Goal: Information Seeking & Learning: Learn about a topic

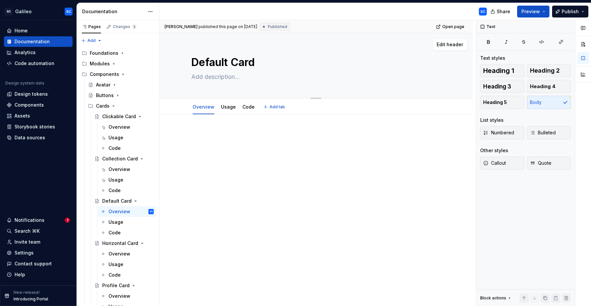
type textarea "*"
click at [218, 78] on textarea at bounding box center [314, 77] width 249 height 11
paste textarea "The Default Card is a legacy component that predates the Clickable Card. While …"
type textarea "The Default Card is a legacy component that predates the Clickable Card. While …"
type textarea "*"
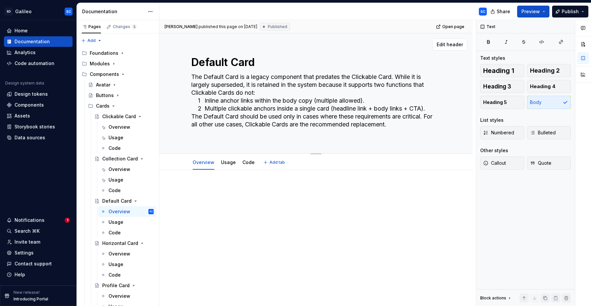
type textarea "The Default Card is a legacy component that predates the Clickable Card. While …"
type textarea "*"
type textarea "The Default Card is a legacy component that predates the Clickable Card. While …"
type textarea "*"
click at [394, 84] on textarea "The Default Card is a legacy component that predates the Clickable Card. While …" at bounding box center [314, 101] width 249 height 58
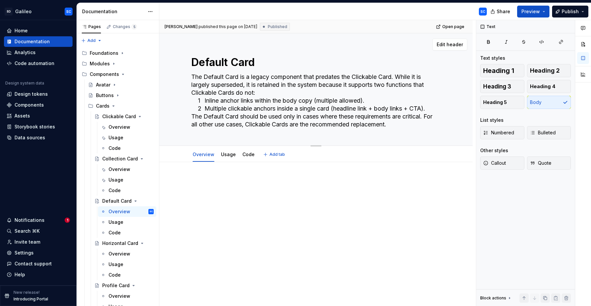
drag, startPoint x: 402, startPoint y: 76, endPoint x: 430, endPoint y: 114, distance: 46.9
click at [430, 114] on textarea "The Default Card is a legacy component that predates the Clickable Card. While …" at bounding box center [314, 101] width 249 height 58
type textarea "The Default Card is a legacy component that predates the Clickable Card. For al…"
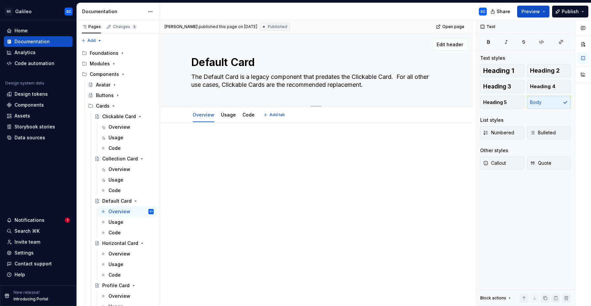
type textarea "*"
type textarea "The Default Card is a legacy component that predates the Clickable Card. While …"
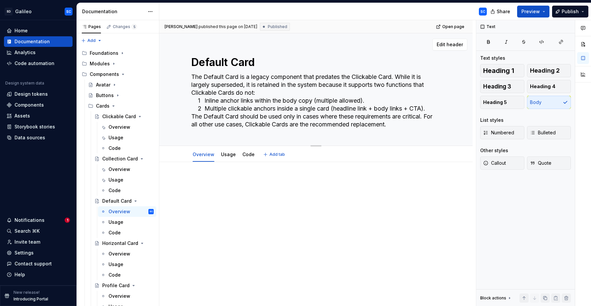
type textarea "*"
type textarea "The Default Card is a legacy component that predates the Clickable Card."
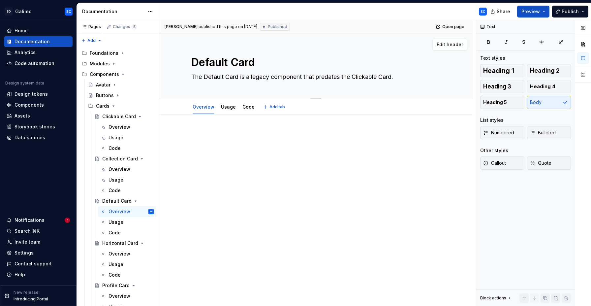
type textarea "*"
type textarea "The Default Card is a legacy component that predates the Clickable Card."
type textarea "*"
type textarea "The Default Card is a legacy component that predates the Clickable Card."
click at [226, 128] on div at bounding box center [315, 184] width 313 height 140
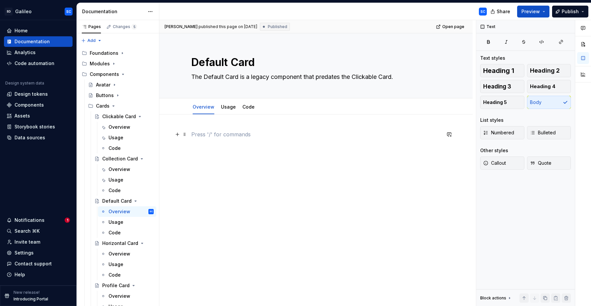
click at [220, 132] on p at bounding box center [315, 134] width 249 height 8
drag, startPoint x: 501, startPoint y: 163, endPoint x: 251, endPoint y: 215, distance: 256.2
click at [501, 163] on span "Callout" at bounding box center [494, 163] width 23 height 7
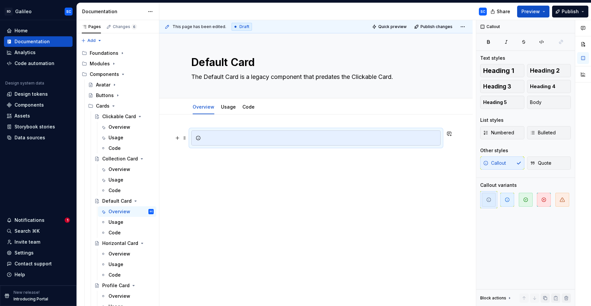
click at [226, 139] on div at bounding box center [319, 138] width 233 height 7
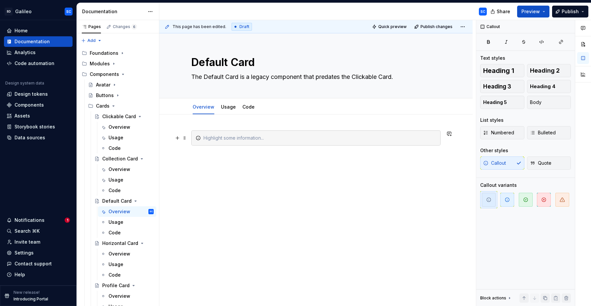
type textarea "*"
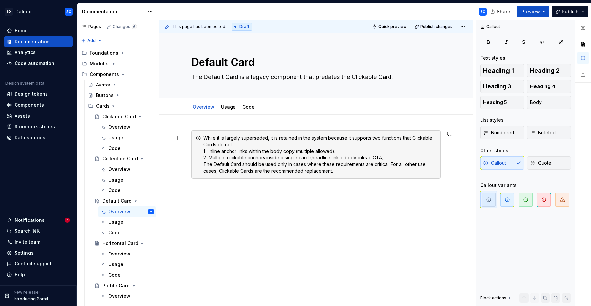
click at [219, 137] on div "While it is largely superseded, it is retained in the system because it support…" at bounding box center [319, 155] width 233 height 40
click at [281, 145] on div "While the Default Card is largely superseded, it is retained in the system beca…" at bounding box center [319, 155] width 233 height 40
click at [219, 151] on div "While the Default Card is largely superseded, it is retained in the system beca…" at bounding box center [319, 155] width 233 height 40
click at [499, 135] on span "Numbered" at bounding box center [498, 132] width 31 height 7
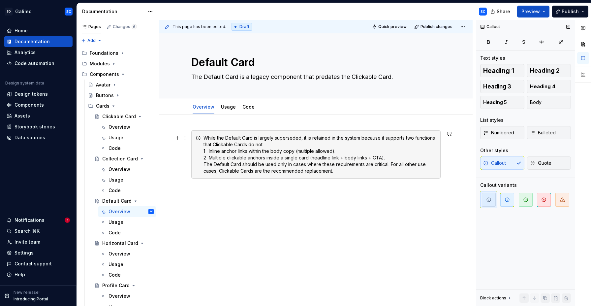
click at [229, 137] on div "While the Default Card is largely superseded, it is retained in the system beca…" at bounding box center [319, 155] width 233 height 40
click at [496, 163] on div "Callout Quote" at bounding box center [525, 162] width 91 height 13
click at [490, 163] on div "Callout Quote" at bounding box center [525, 162] width 91 height 13
click at [208, 152] on div "While the Default Card is largely superseded, it is retained in the system beca…" at bounding box center [319, 155] width 233 height 40
click at [204, 137] on div "While the Default Card is largely superseded, it is retained in the system beca…" at bounding box center [315, 154] width 249 height 48
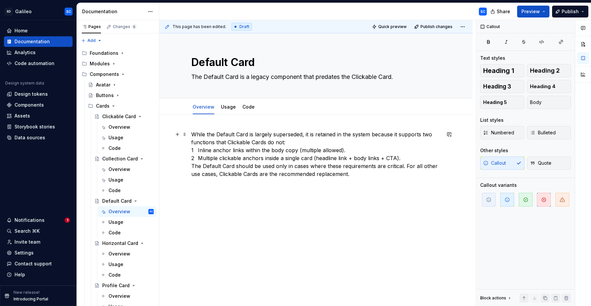
click at [300, 144] on p "While the Default Card is largely superseded, it is retained in the system beca…" at bounding box center [315, 153] width 249 height 47
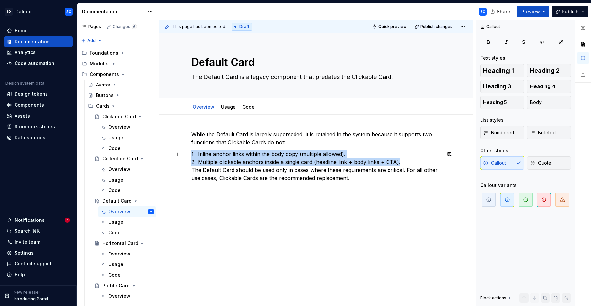
click at [405, 162] on p "1 Inline anchor links within the body copy (multiple allowed). 2 Multiple click…" at bounding box center [315, 166] width 249 height 32
click at [502, 133] on span "Numbered" at bounding box center [498, 132] width 31 height 7
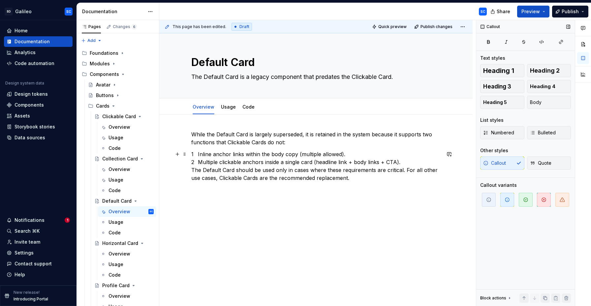
click at [205, 154] on p "1 Inline anchor links within the body copy (multiple allowed). 2 Multiple click…" at bounding box center [315, 166] width 249 height 32
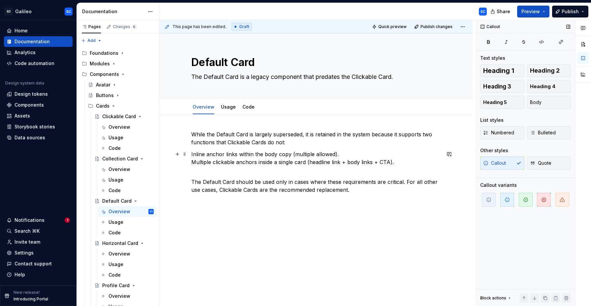
click at [208, 160] on p "Inline anchor links within the body copy (multiple allowed). Multiple clickable…" at bounding box center [315, 162] width 249 height 24
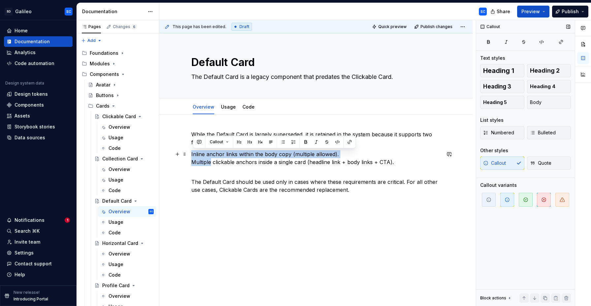
drag, startPoint x: 208, startPoint y: 160, endPoint x: 192, endPoint y: 156, distance: 16.9
click at [192, 156] on div "While the Default Card is largely superseded, it is retained in the system beca…" at bounding box center [315, 203] width 313 height 179
click at [502, 131] on span "Numbered" at bounding box center [498, 132] width 31 height 7
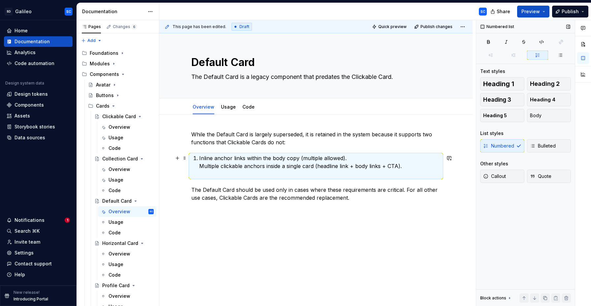
click at [199, 164] on div "While the Default Card is largely superseded, it is retained in the system beca…" at bounding box center [315, 165] width 249 height 71
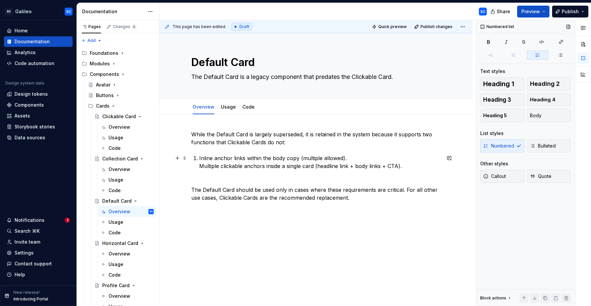
click at [201, 168] on p "Inline anchor links within the body copy (multiple allowed). Multiple clickable…" at bounding box center [319, 166] width 241 height 24
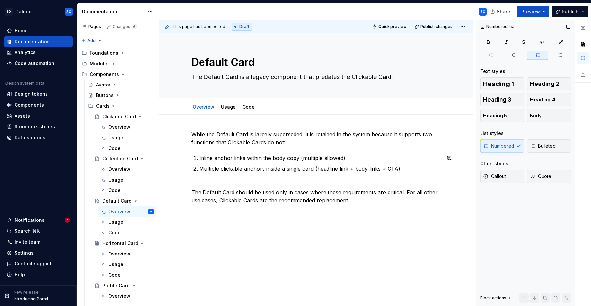
click at [211, 181] on div "While the Default Card is largely superseded, it is retained in the system beca…" at bounding box center [315, 167] width 249 height 74
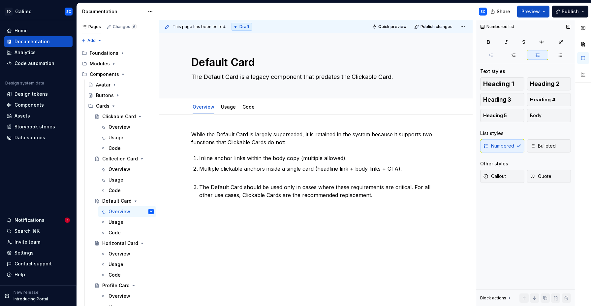
click at [493, 148] on div "Numbered Bulleted" at bounding box center [525, 145] width 91 height 13
click at [499, 145] on div "Numbered Bulleted" at bounding box center [525, 145] width 91 height 13
click at [220, 202] on div "While the Default Card is largely superseded, it is retained in the system beca…" at bounding box center [315, 168] width 249 height 76
click at [201, 188] on p "The Default Card should be used only in cases where these requirements are crit…" at bounding box center [319, 191] width 241 height 16
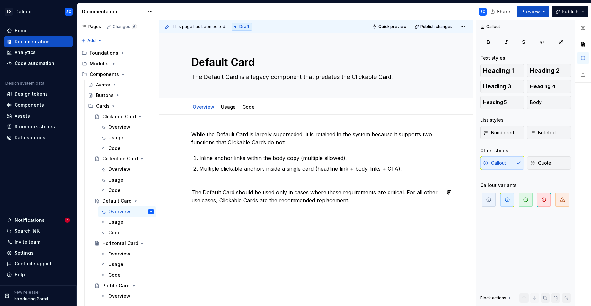
drag, startPoint x: 199, startPoint y: 184, endPoint x: 199, endPoint y: 180, distance: 4.0
click at [199, 184] on div "While the Default Card is largely superseded, it is retained in the system beca…" at bounding box center [315, 167] width 249 height 74
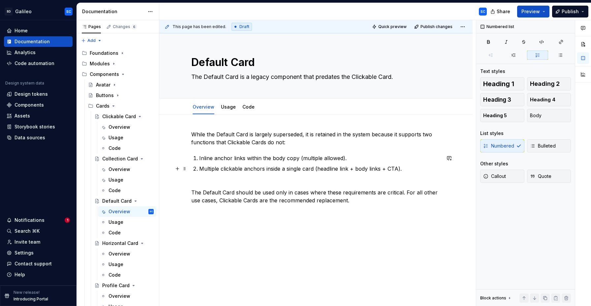
click at [198, 176] on div "While the Default Card is largely superseded, it is retained in the system beca…" at bounding box center [315, 167] width 249 height 74
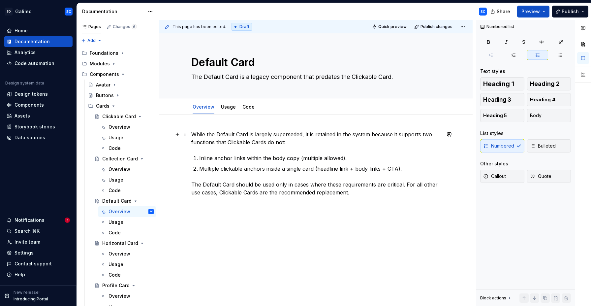
drag, startPoint x: 279, startPoint y: 133, endPoint x: 289, endPoint y: 139, distance: 11.7
click at [283, 136] on p "While the Default Card is largely superseded, it is retained in the system beca…" at bounding box center [315, 138] width 249 height 16
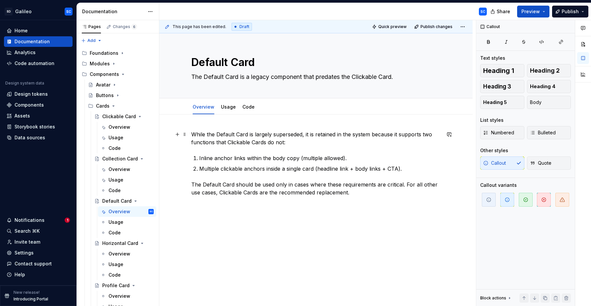
click at [292, 140] on p "While the Default Card is largely superseded, it is retained in the system beca…" at bounding box center [315, 138] width 249 height 16
click at [193, 134] on p "While the Default Card is largely superseded, it is retained in the system beca…" at bounding box center [315, 138] width 249 height 16
click at [261, 210] on div "While the Default Card is largely superseded, it is retained in the system beca…" at bounding box center [315, 204] width 313 height 181
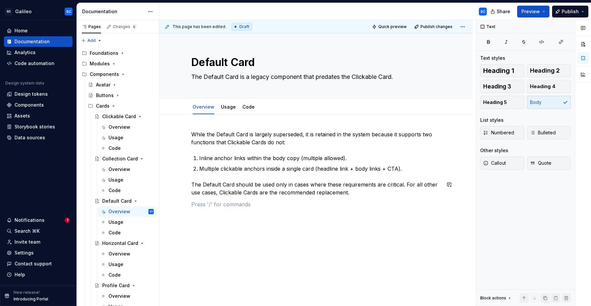
click at [259, 211] on div "While the Default Card is largely superseded, it is retained in the system beca…" at bounding box center [315, 173] width 249 height 86
click at [257, 211] on div "While the Default Card is largely superseded, it is retained in the system beca…" at bounding box center [315, 173] width 249 height 86
click at [229, 216] on div "While the Default Card is largely superseded, it is retained in the system beca…" at bounding box center [315, 209] width 313 height 193
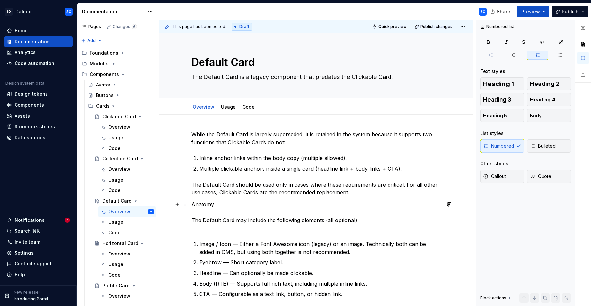
click at [208, 206] on p "Anatomy The Default Card may include the following elements (all optional):" at bounding box center [315, 216] width 249 height 32
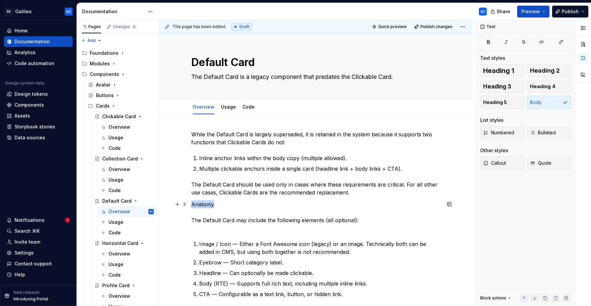
click at [208, 206] on p "Anatomy The Default Card may include the following elements (all optional):" at bounding box center [315, 216] width 249 height 32
click at [234, 191] on button "button" at bounding box center [234, 191] width 9 height 9
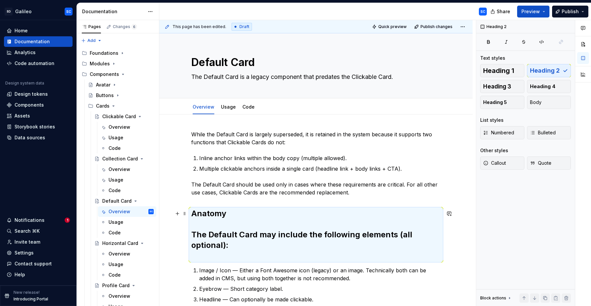
click at [226, 223] on h2 "Anatomy The Default Card may include the following elements (all optional):" at bounding box center [315, 234] width 249 height 53
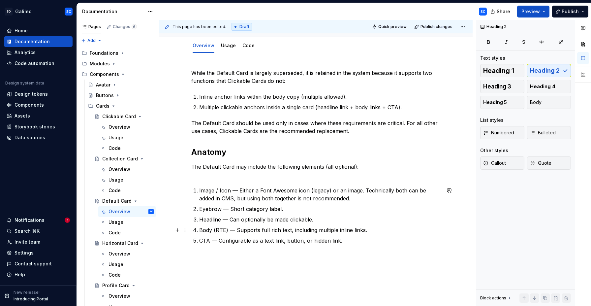
scroll to position [67, 0]
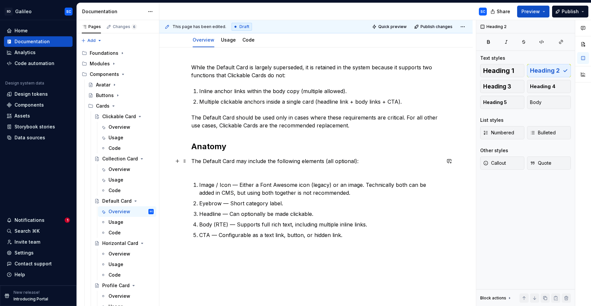
click at [263, 171] on p "The Default Card may include the following elements (all optional):" at bounding box center [315, 165] width 249 height 16
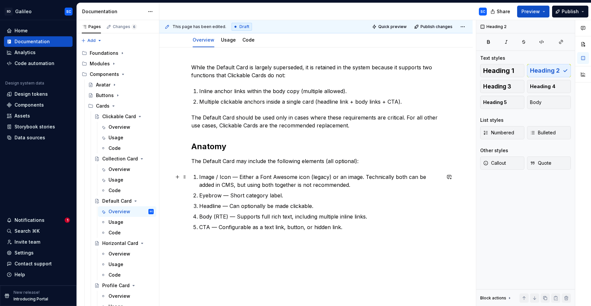
click at [260, 181] on p "Image / Icon — Either a Font Awesome icon (legacy) or an image. Technically bot…" at bounding box center [319, 181] width 241 height 16
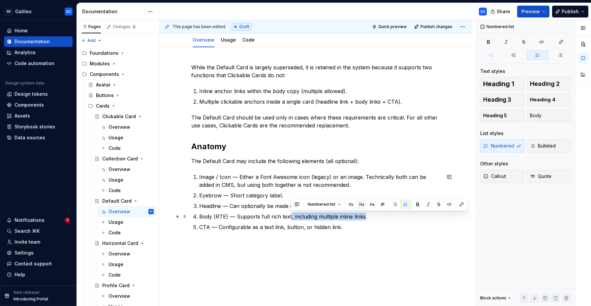
drag, startPoint x: 290, startPoint y: 217, endPoint x: 356, endPoint y: 202, distance: 68.1
click at [364, 218] on p "Body (RTE) — Supports full rich text, including multiple inline links." at bounding box center [319, 216] width 241 height 8
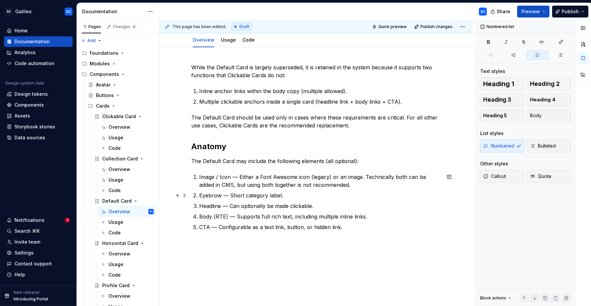
click at [353, 193] on p "Eyebrow — Short category label." at bounding box center [319, 195] width 241 height 8
drag, startPoint x: 277, startPoint y: 231, endPoint x: 270, endPoint y: 251, distance: 20.6
click at [276, 234] on div "While the Default Card is largely superseded, it is retained in the system beca…" at bounding box center [315, 150] width 249 height 175
click at [270, 251] on div "While the Default Card is largely superseded, it is retained in the system beca…" at bounding box center [315, 188] width 313 height 283
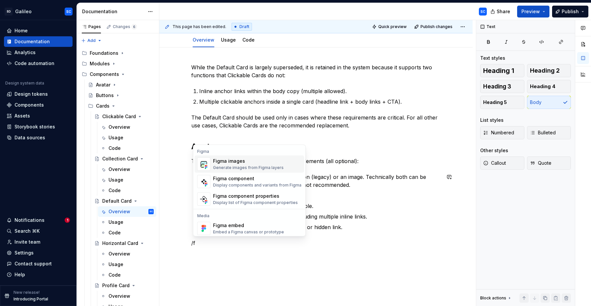
click at [254, 166] on div "Generate images from Figma layers" at bounding box center [248, 167] width 71 height 5
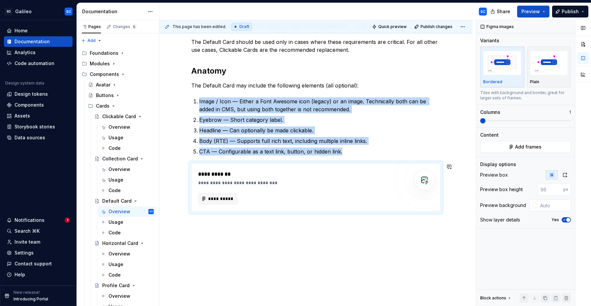
scroll to position [147, 0]
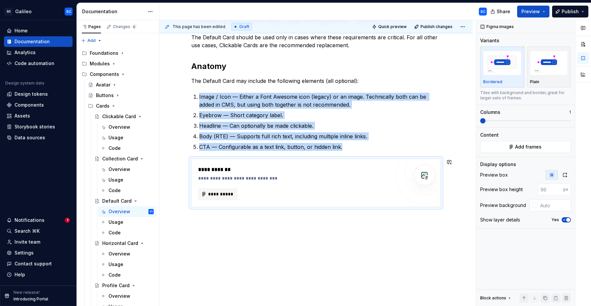
click at [268, 241] on div "**********" at bounding box center [315, 136] width 313 height 339
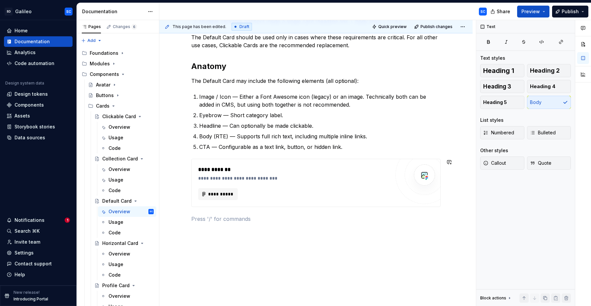
click at [247, 230] on div "**********" at bounding box center [315, 106] width 249 height 247
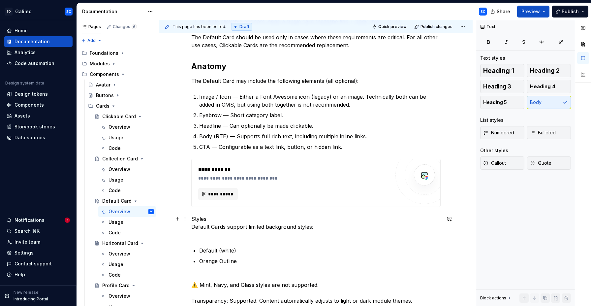
scroll to position [146, 0]
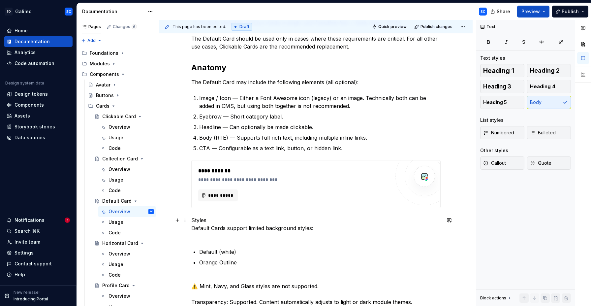
click at [227, 222] on p "Styles Default Cards support limited background styles:" at bounding box center [315, 228] width 249 height 24
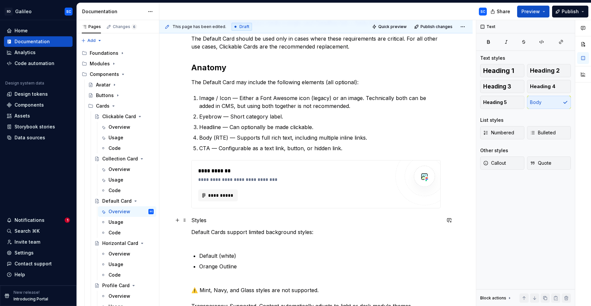
click at [200, 219] on p "Styles" at bounding box center [315, 220] width 249 height 8
click at [234, 208] on button "button" at bounding box center [234, 207] width 9 height 9
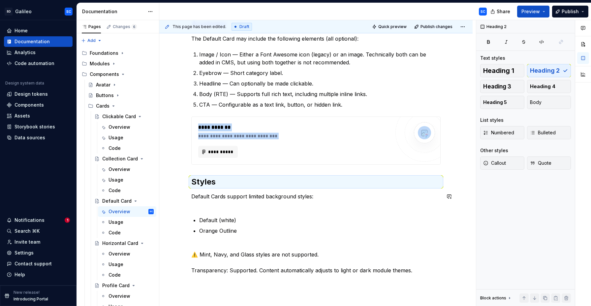
scroll to position [206, 0]
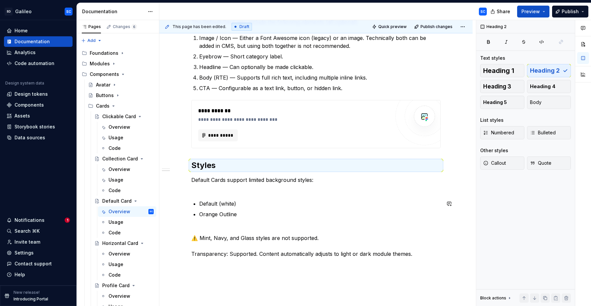
click at [246, 196] on div "**********" at bounding box center [315, 91] width 249 height 333
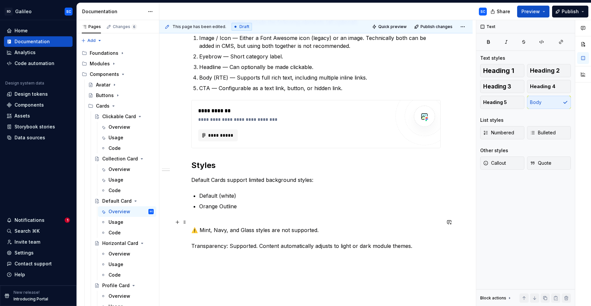
click at [238, 221] on p "⚠️ Mint, Navy, and Glass styles are not supported. Transparency: Supported. Con…" at bounding box center [315, 234] width 249 height 32
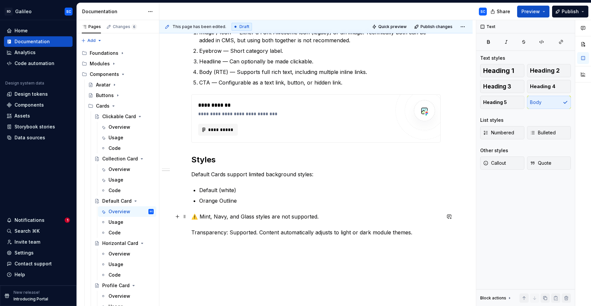
scroll to position [210, 0]
click at [270, 216] on p "⚠️ Mint, Navy, and Glass styles are not supported. Transparency: Supported. Con…" at bounding box center [315, 225] width 249 height 24
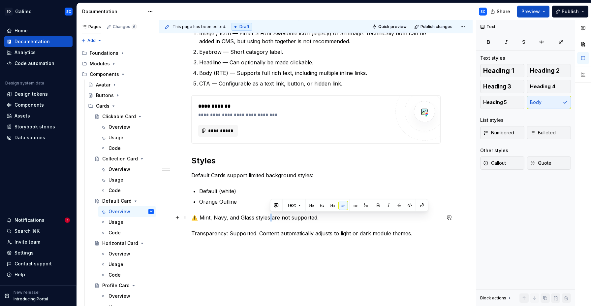
click at [270, 216] on p "⚠️ Mint, Navy, and Glass styles are not supported. Transparency: Supported. Con…" at bounding box center [315, 225] width 249 height 24
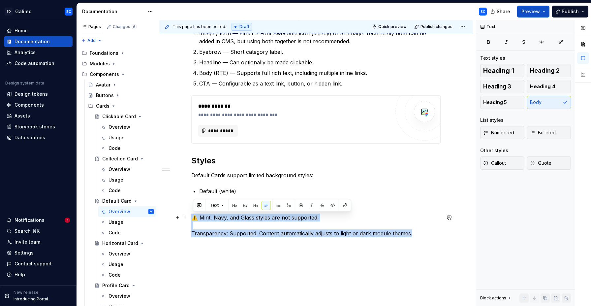
click at [293, 220] on p "⚠️ Mint, Navy, and Glass styles are not supported. Transparency: Supported. Con…" at bounding box center [315, 225] width 249 height 24
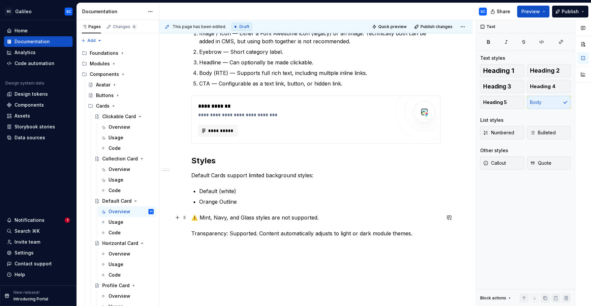
click at [232, 227] on p "⚠️ Mint, Navy, and Glass styles are not supported. Transparency: Supported. Con…" at bounding box center [315, 225] width 249 height 24
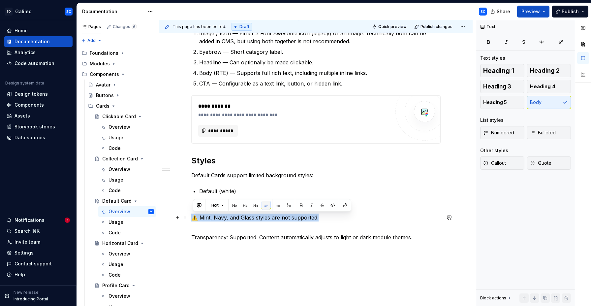
drag, startPoint x: 271, startPoint y: 218, endPoint x: 265, endPoint y: 206, distance: 14.0
click at [194, 217] on p "⚠️ Mint, Navy, and Glass styles are not supported." at bounding box center [315, 221] width 249 height 16
click at [506, 166] on button "Callout" at bounding box center [502, 162] width 44 height 13
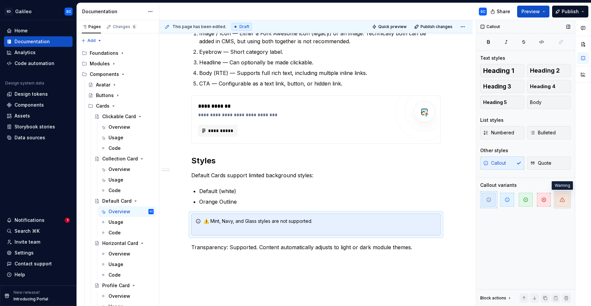
click at [560, 197] on icon "button" at bounding box center [561, 199] width 5 height 5
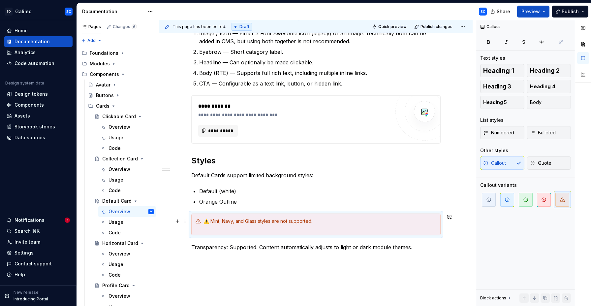
click at [212, 221] on div "⚠️ Mint, Navy, and Glass styles are not supported." at bounding box center [319, 224] width 233 height 13
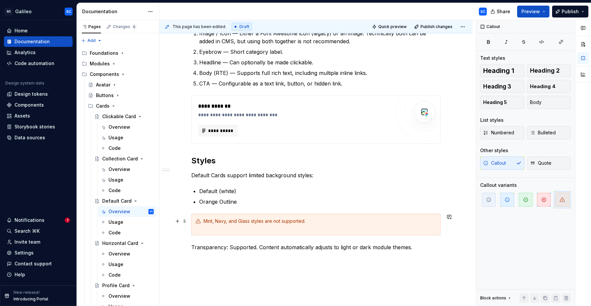
click at [253, 232] on div "Mint, Navy, and Glass styles are not supported." at bounding box center [315, 224] width 249 height 22
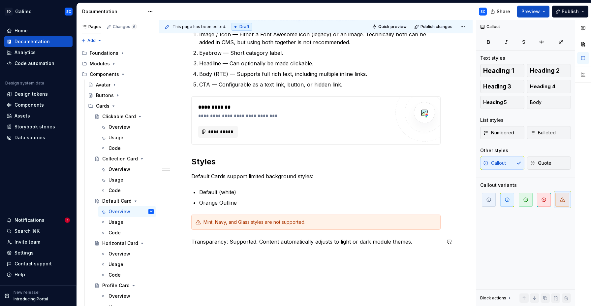
scroll to position [211, 0]
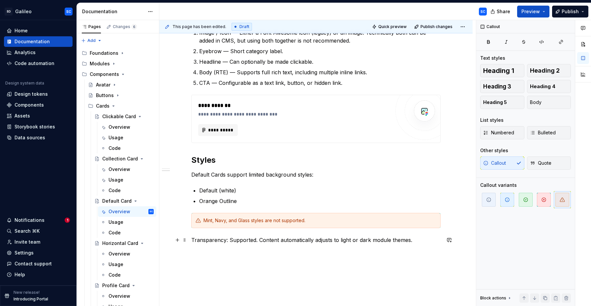
click at [210, 240] on p "Transparency: Supported. Content automatically adjusts to light or dark module …" at bounding box center [315, 240] width 249 height 8
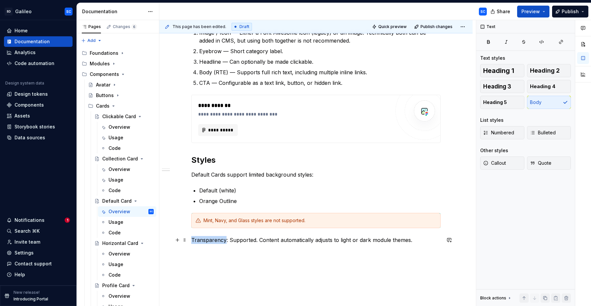
click at [210, 240] on p "Transparency: Supported. Content automatically adjusts to light or dark module …" at bounding box center [315, 240] width 249 height 8
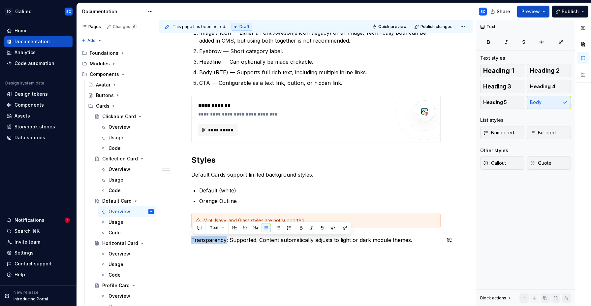
drag, startPoint x: 297, startPoint y: 227, endPoint x: 295, endPoint y: 240, distance: 13.7
click at [297, 227] on button "button" at bounding box center [300, 227] width 9 height 9
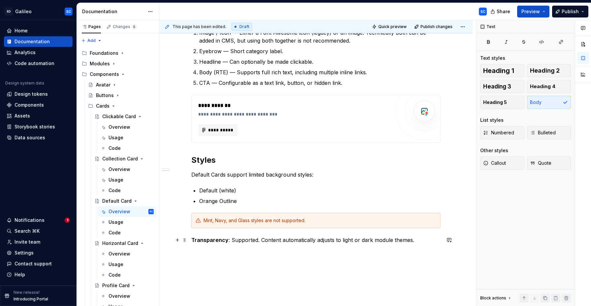
click at [296, 241] on p "Transparency : Supported. Content automatically adjusts to light or dark module…" at bounding box center [315, 240] width 249 height 8
click at [261, 241] on p "Transparency : Supported. Content automatically adjusts to light or dark module…" at bounding box center [315, 240] width 249 height 8
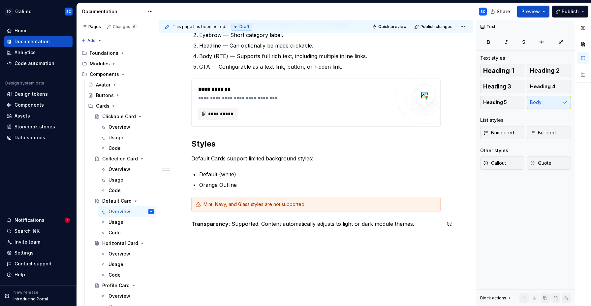
scroll to position [229, 0]
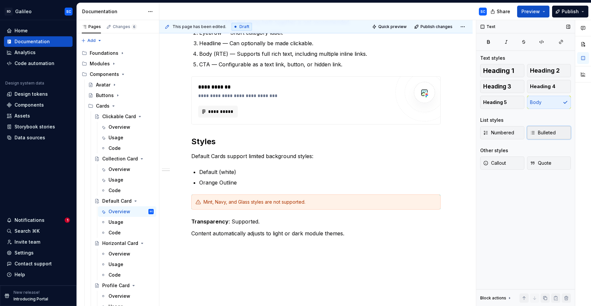
click at [555, 135] on span "Bulleted" at bounding box center [543, 132] width 26 height 7
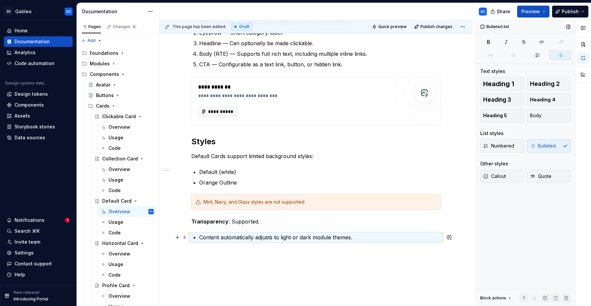
click at [211, 237] on p "Content automatically adjusts to light or dark module themes." at bounding box center [319, 237] width 241 height 8
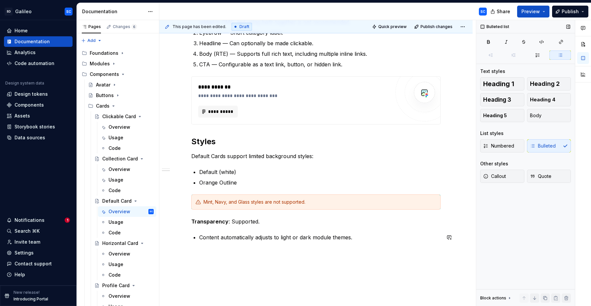
click at [273, 227] on div "**********" at bounding box center [315, 71] width 249 height 340
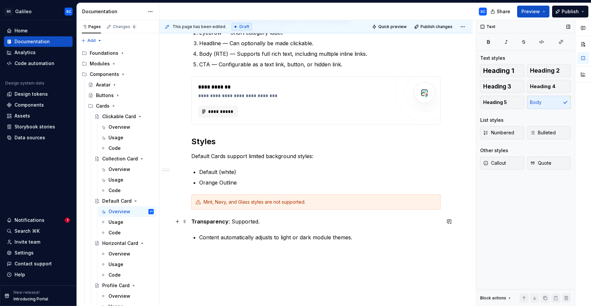
click at [297, 222] on p "Transparency : Supported." at bounding box center [315, 221] width 249 height 8
click at [286, 266] on div "**********" at bounding box center [315, 113] width 313 height 456
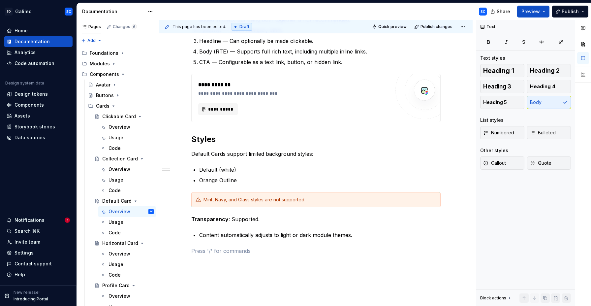
click at [230, 256] on div "**********" at bounding box center [315, 80] width 249 height 364
click at [229, 254] on p at bounding box center [315, 251] width 249 height 8
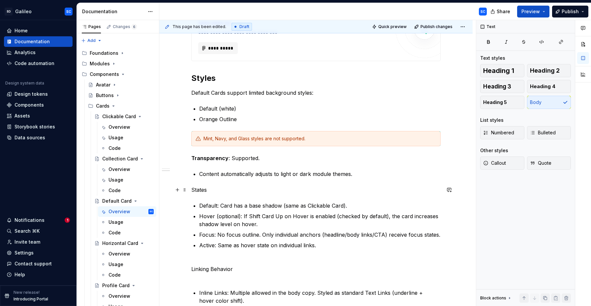
click at [199, 191] on p "States" at bounding box center [315, 190] width 249 height 8
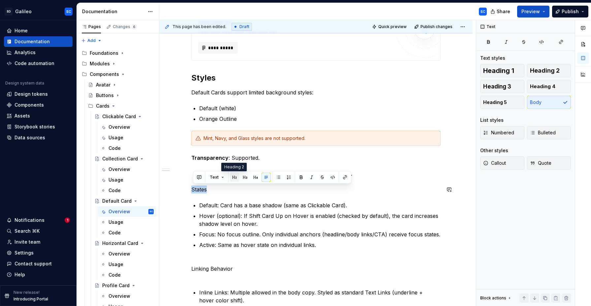
click at [233, 177] on button "button" at bounding box center [234, 176] width 9 height 9
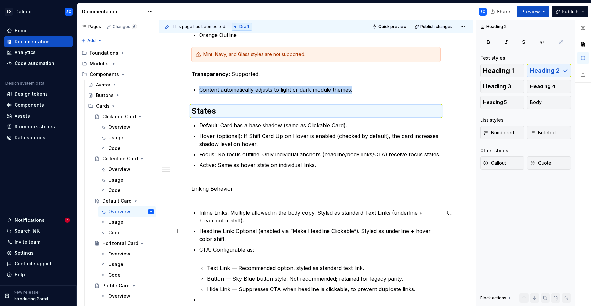
scroll to position [376, 0]
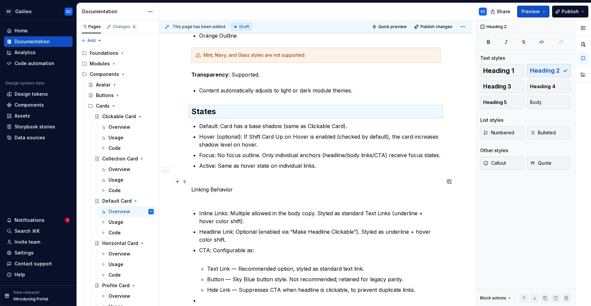
click at [246, 198] on p "Linking Behavior" at bounding box center [315, 189] width 249 height 24
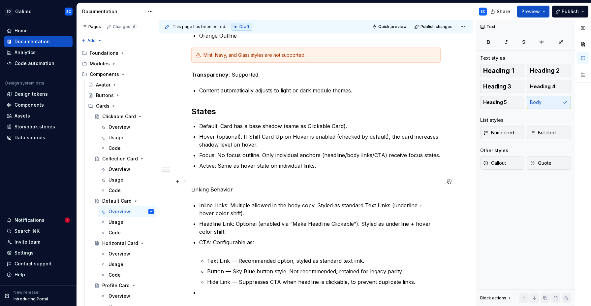
click at [246, 174] on div "**********" at bounding box center [315, 37] width 249 height 566
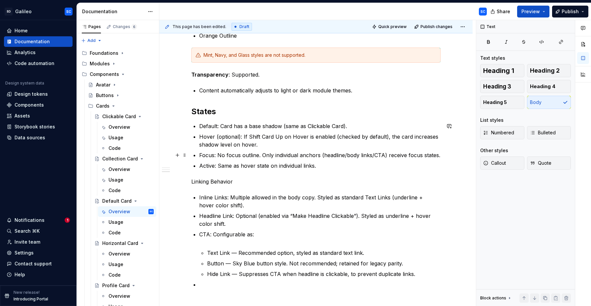
click at [220, 155] on p "Focus: No focus outline. Only individual anchors (headline/body links/CTA) rece…" at bounding box center [319, 155] width 241 height 8
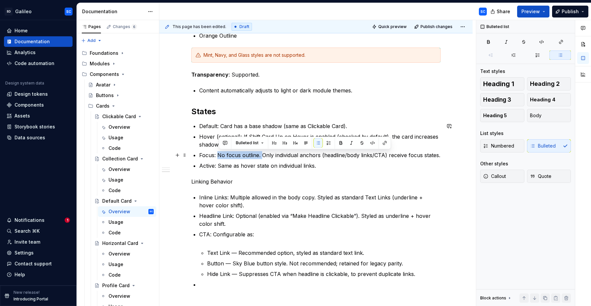
drag, startPoint x: 220, startPoint y: 155, endPoint x: 261, endPoint y: 155, distance: 41.2
click at [261, 155] on p "Focus: No focus outline. Only individual anchors (headline/body links/CTA) rece…" at bounding box center [319, 155] width 241 height 8
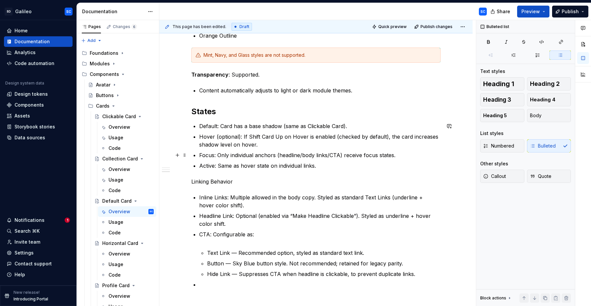
click at [241, 156] on p "Focus: Only individual anchors (headline/body links/CTA) receive focus states." at bounding box center [319, 155] width 241 height 8
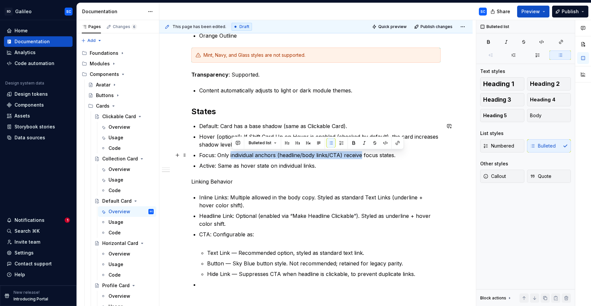
drag, startPoint x: 241, startPoint y: 156, endPoint x: 361, endPoint y: 157, distance: 119.7
click at [361, 157] on p "Focus: Only individual anchors (headline/body links/CTA) receive focus states." at bounding box center [319, 155] width 241 height 8
copy p "individual anchors (headline/body links/CTA) receive"
click at [361, 174] on div "**********" at bounding box center [315, 33] width 249 height 558
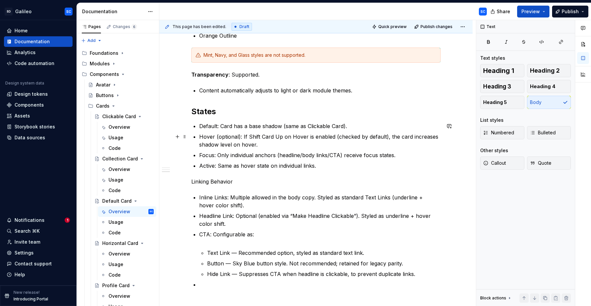
click at [298, 142] on p "Hover (optional): If Shift Card Up on Hover is enabled (checked by default), th…" at bounding box center [319, 141] width 241 height 16
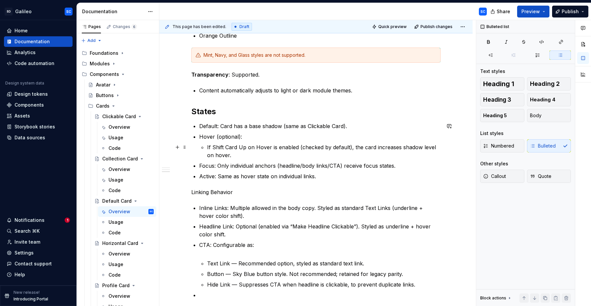
click at [220, 147] on p "If Shift Card Up on Hover is enabled (checked by default), the card increases s…" at bounding box center [323, 151] width 233 height 16
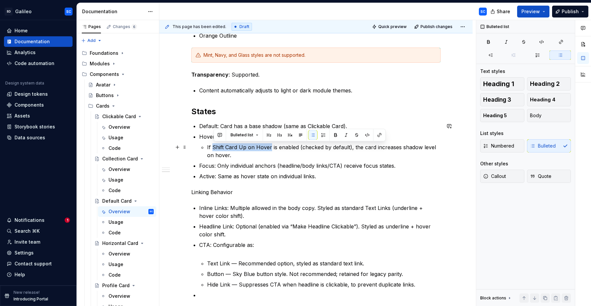
drag, startPoint x: 220, startPoint y: 147, endPoint x: 260, endPoint y: 147, distance: 40.2
click at [260, 147] on p "If Shift Card Up on Hover is enabled (checked by default), the card increases s…" at bounding box center [323, 151] width 233 height 16
click at [505, 42] on icon "button" at bounding box center [505, 41] width 5 height 5
click at [491, 41] on icon "button" at bounding box center [488, 41] width 5 height 5
click at [327, 155] on p "If Shift Card Up on Hover is enabled (checked by default), the card increases s…" at bounding box center [323, 151] width 233 height 16
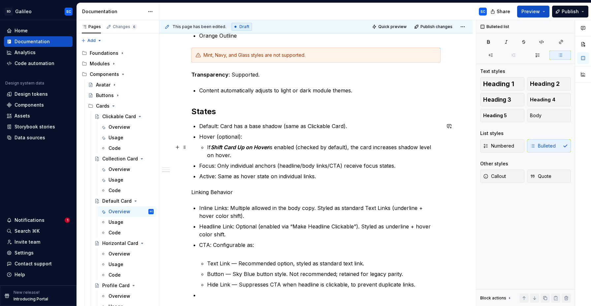
click at [386, 156] on p "If Shift Card Up on Hover is enabled (checked by default), the card increases s…" at bounding box center [323, 151] width 233 height 16
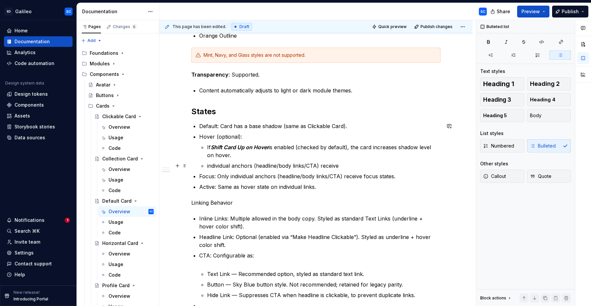
click at [210, 165] on p "individual anchors (headline/body links/CTA) receive" at bounding box center [323, 166] width 233 height 8
click at [353, 165] on p "Individual anchors (headline/body links/CTA) receive" at bounding box center [323, 166] width 233 height 8
click at [218, 203] on p "Linking Behavior" at bounding box center [315, 202] width 249 height 8
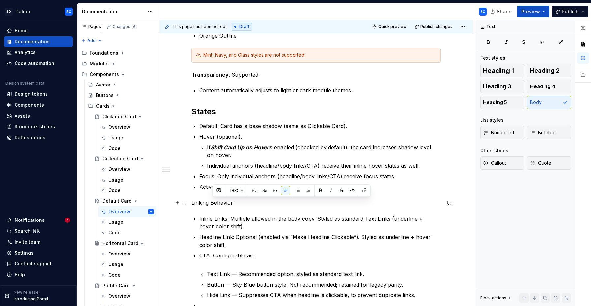
click at [218, 203] on p "Linking Behavior" at bounding box center [315, 202] width 249 height 8
click at [233, 190] on button "button" at bounding box center [234, 190] width 9 height 9
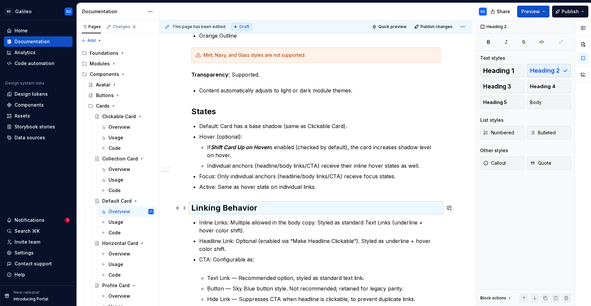
click at [241, 208] on h2 "Linking Behavior" at bounding box center [315, 207] width 249 height 11
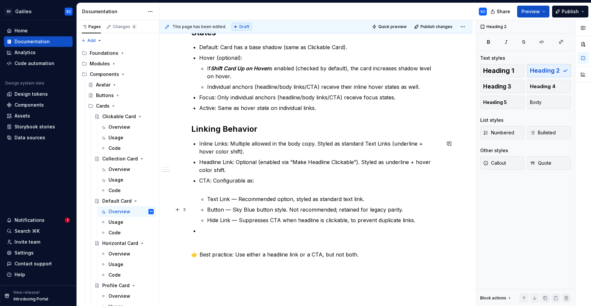
scroll to position [458, 0]
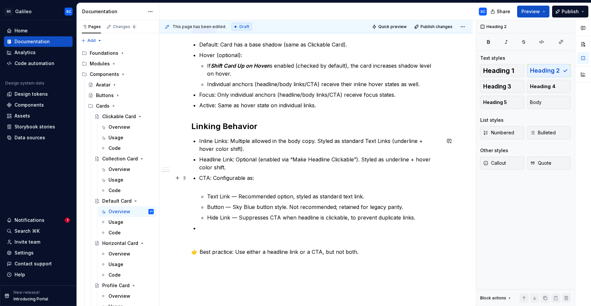
click at [259, 186] on p "CTA: Configurable as:" at bounding box center [319, 182] width 241 height 16
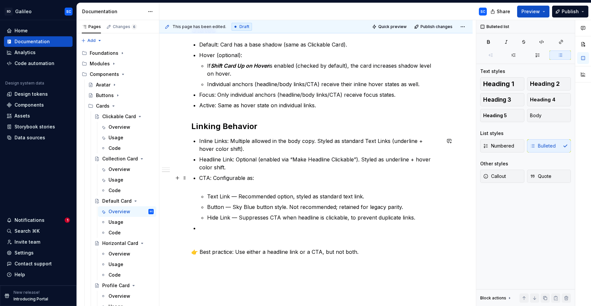
click at [223, 191] on li "CTA: Configurable as: Text Link — Recommended option, styled as standard text l…" at bounding box center [319, 197] width 241 height 47
click at [217, 187] on p "CTA: Configurable as:" at bounding box center [319, 182] width 241 height 16
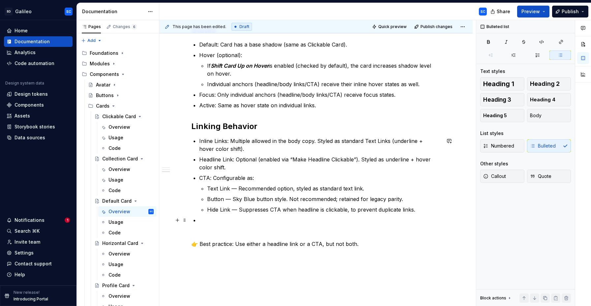
click at [227, 221] on p at bounding box center [319, 220] width 241 height 8
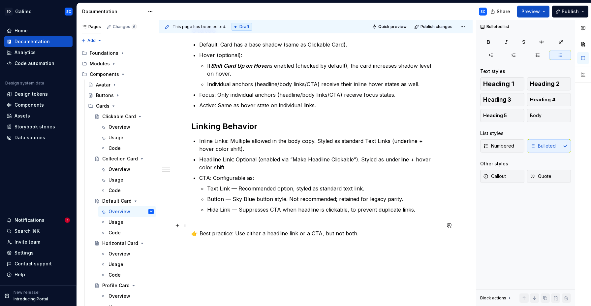
click at [207, 225] on p "👉 Best practice: Use either a headline link or a CTA, but not both." at bounding box center [315, 229] width 249 height 16
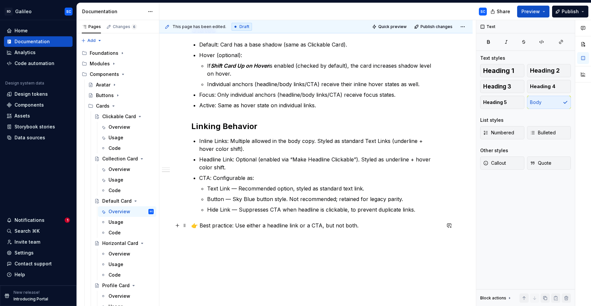
click at [199, 225] on p "👉 Best practice: Use either a headline link or a CTA, but not both." at bounding box center [315, 225] width 249 height 8
click at [206, 225] on p "Best practice: Use either a headline link or a CTA, but not both." at bounding box center [315, 225] width 249 height 8
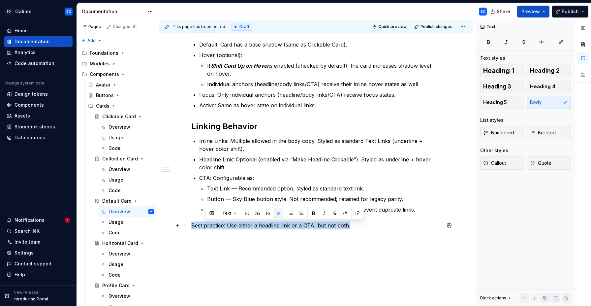
click at [206, 225] on p "Best practice: Use either a headline link or a CTA, but not both." at bounding box center [315, 225] width 249 height 8
click at [496, 162] on span "Callout" at bounding box center [494, 163] width 23 height 7
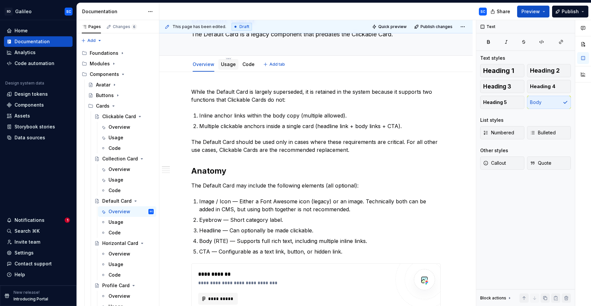
scroll to position [43, 0]
click at [229, 66] on link "Usage" at bounding box center [228, 64] width 15 height 6
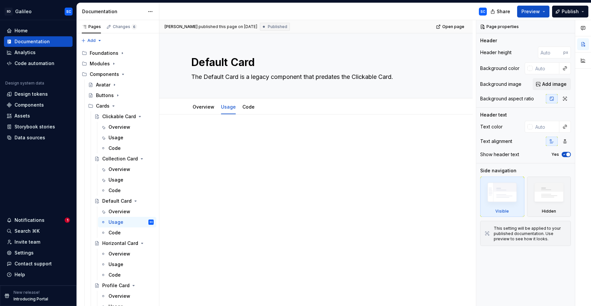
click at [221, 125] on div at bounding box center [315, 184] width 313 height 140
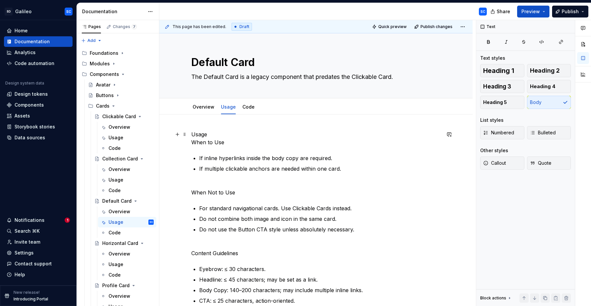
click at [200, 134] on p "Usage When to Use" at bounding box center [315, 138] width 249 height 16
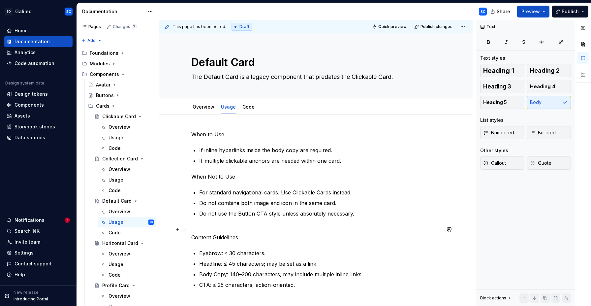
drag, startPoint x: 207, startPoint y: 226, endPoint x: 208, endPoint y: 231, distance: 4.6
click at [208, 231] on p "Content Guidelines" at bounding box center [315, 233] width 249 height 16
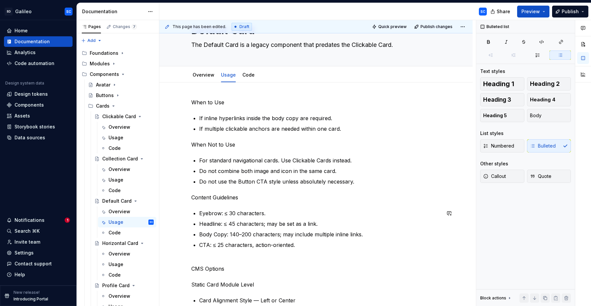
click at [207, 261] on p "CMS Options Static Card Module Level" at bounding box center [315, 273] width 249 height 32
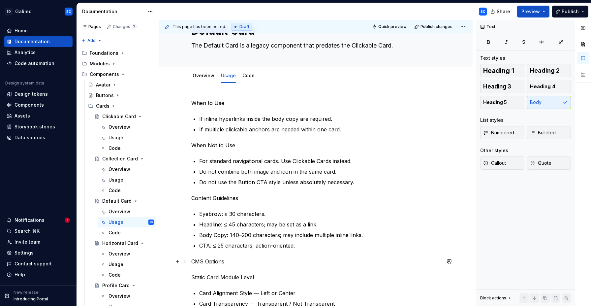
click at [208, 269] on p "CMS Options Static Card Module Level" at bounding box center [315, 269] width 249 height 24
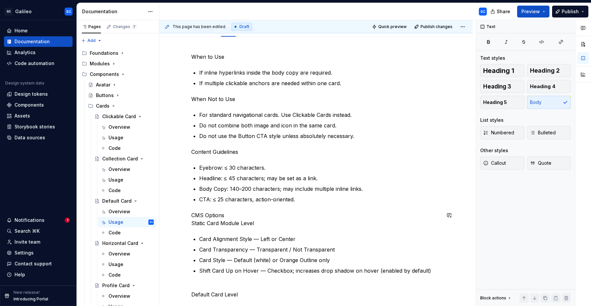
scroll to position [78, 0]
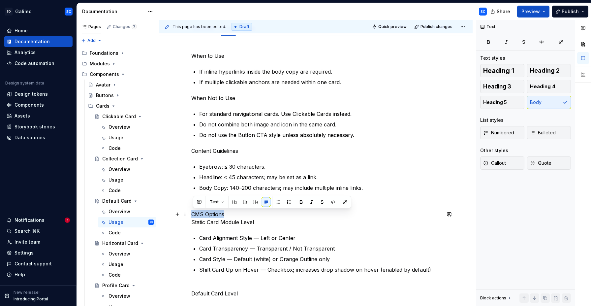
drag, startPoint x: 226, startPoint y: 214, endPoint x: 193, endPoint y: 214, distance: 33.6
click at [193, 214] on p "CMS Options Static Card Module Level" at bounding box center [315, 218] width 249 height 16
click at [235, 203] on button "button" at bounding box center [234, 201] width 9 height 9
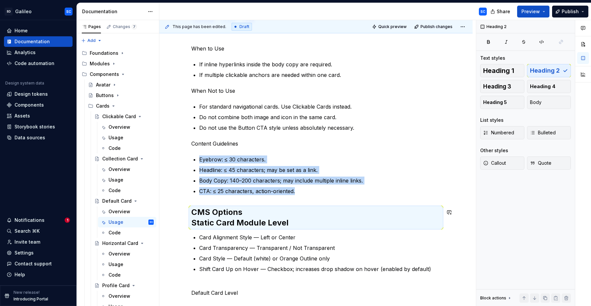
scroll to position [86, 0]
click at [192, 221] on h2 "CMS Options Static Card Module Level" at bounding box center [315, 216] width 249 height 21
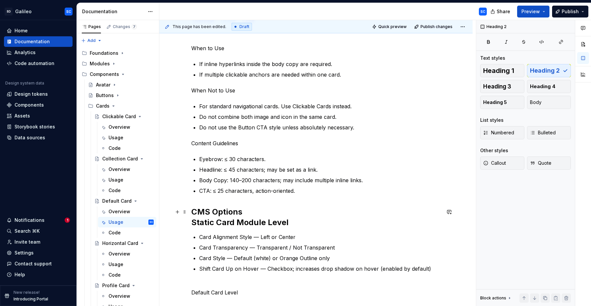
click at [194, 222] on h2 "CMS Options Static Card Module Level" at bounding box center [315, 216] width 249 height 21
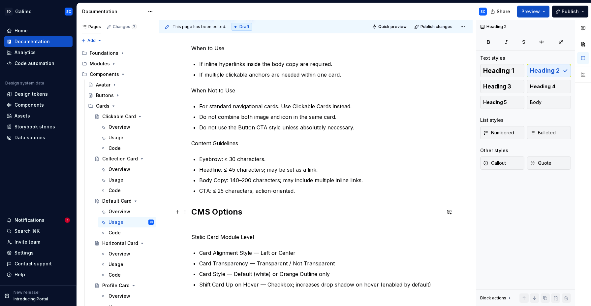
click at [226, 224] on h2 "CMS Options" at bounding box center [315, 216] width 249 height 21
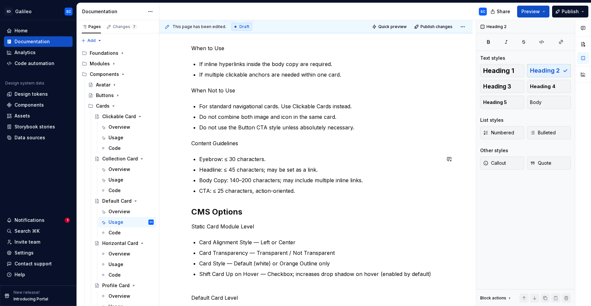
scroll to position [84, 0]
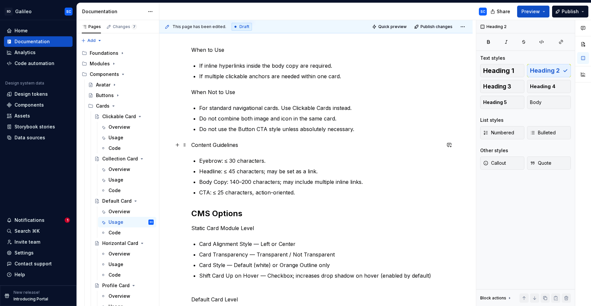
click at [227, 144] on p "Content Guidelines" at bounding box center [315, 145] width 249 height 8
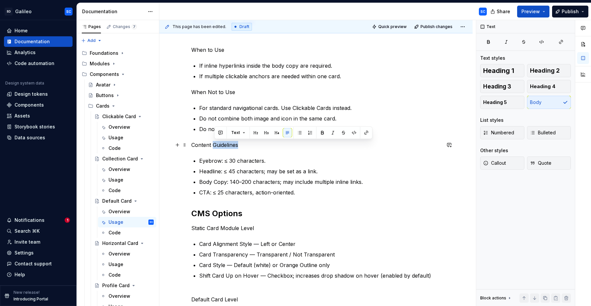
click at [227, 144] on p "Content Guidelines" at bounding box center [315, 145] width 249 height 8
click at [233, 135] on button "button" at bounding box center [234, 132] width 9 height 9
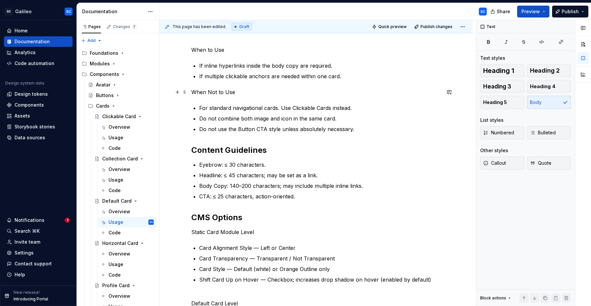
click at [216, 91] on p "When Not to Use" at bounding box center [315, 92] width 249 height 8
click at [234, 81] on button "button" at bounding box center [234, 79] width 9 height 9
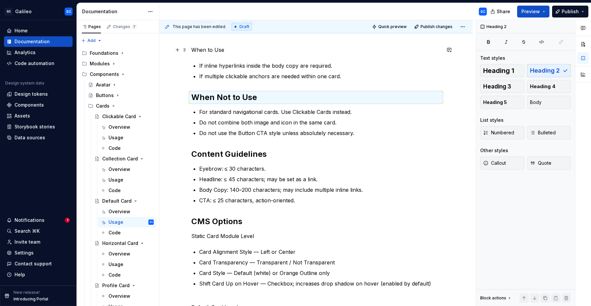
click at [212, 52] on p "When to Use" at bounding box center [315, 50] width 249 height 8
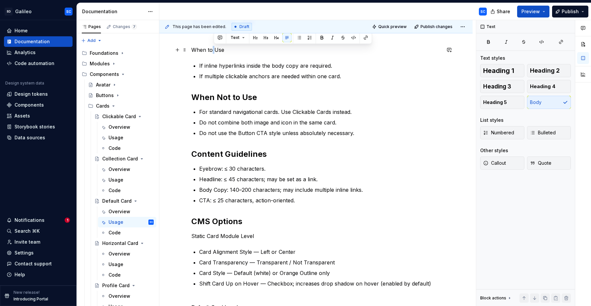
click at [212, 52] on p "When to Use" at bounding box center [315, 50] width 249 height 8
click at [232, 38] on button "button" at bounding box center [234, 37] width 9 height 9
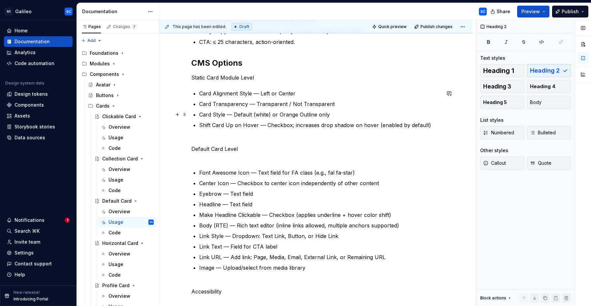
scroll to position [250, 0]
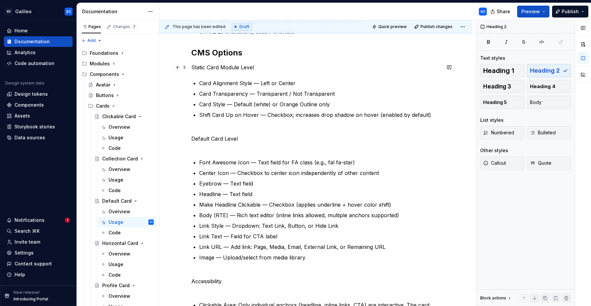
click at [250, 69] on p "Static Card Module Level" at bounding box center [315, 67] width 249 height 8
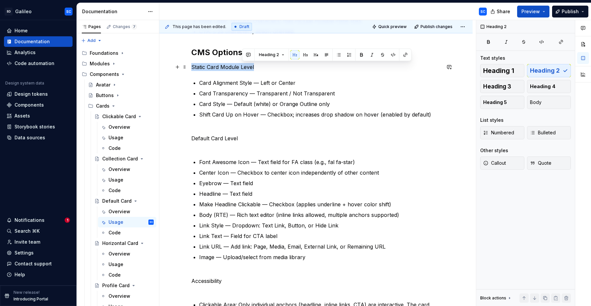
click at [250, 69] on p "Static Card Module Level" at bounding box center [315, 67] width 249 height 8
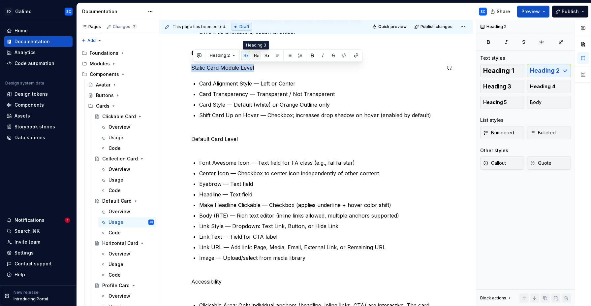
click at [258, 54] on button "button" at bounding box center [256, 55] width 9 height 9
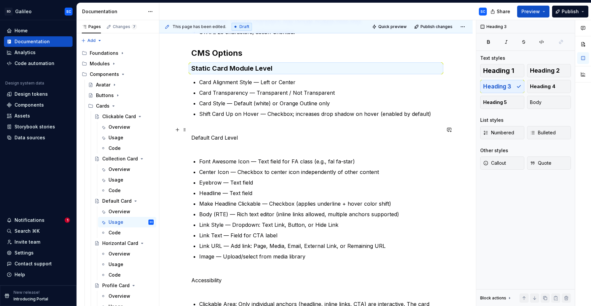
click at [212, 138] on p "Default Card Level" at bounding box center [315, 138] width 249 height 24
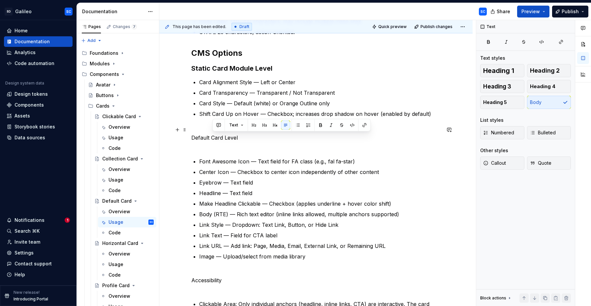
click at [212, 138] on p "Default Card Level" at bounding box center [315, 138] width 249 height 24
click at [212, 138] on p "Default Card Level" at bounding box center [315, 137] width 249 height 24
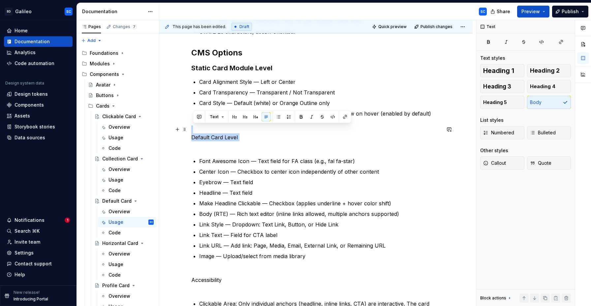
click at [231, 138] on p "Default Card Level" at bounding box center [315, 137] width 249 height 24
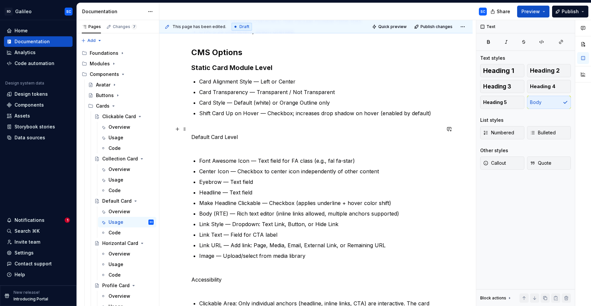
click at [234, 137] on p "Default Card Level" at bounding box center [315, 137] width 249 height 24
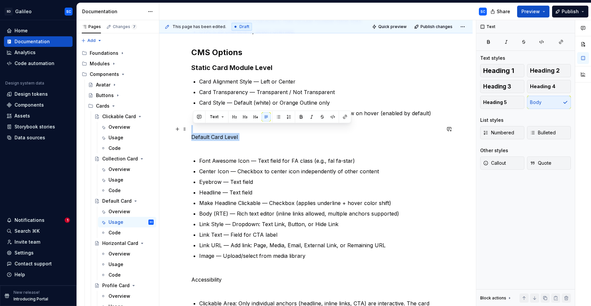
drag, startPoint x: 234, startPoint y: 137, endPoint x: 199, endPoint y: 137, distance: 34.9
click at [199, 137] on p "Default Card Level" at bounding box center [315, 137] width 249 height 24
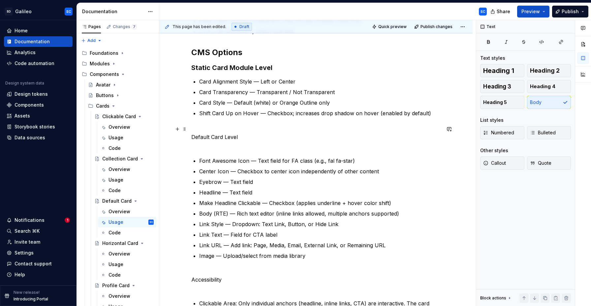
click at [200, 131] on p "Default Card Level" at bounding box center [315, 137] width 249 height 24
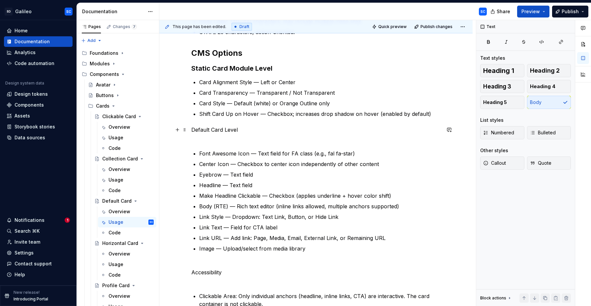
click at [214, 138] on p "Default Card Level" at bounding box center [315, 134] width 249 height 16
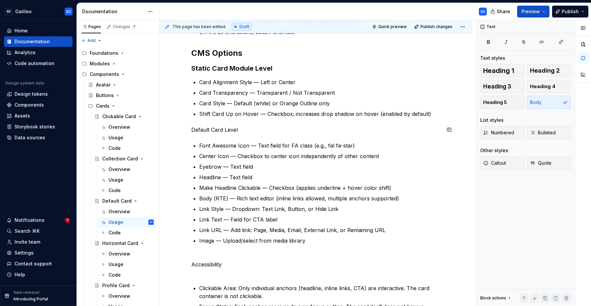
scroll to position [252, 0]
click at [217, 128] on p "Default Card Level" at bounding box center [315, 130] width 249 height 8
click at [245, 116] on button "button" at bounding box center [244, 117] width 9 height 9
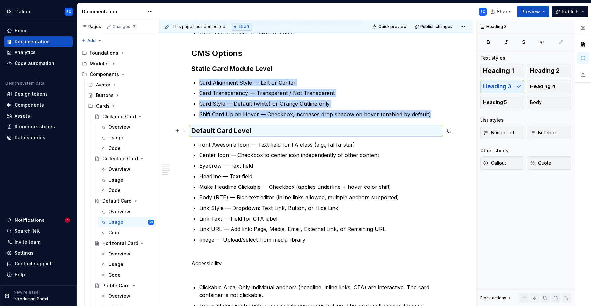
click at [247, 131] on h3 "Default Card Level" at bounding box center [315, 130] width 249 height 9
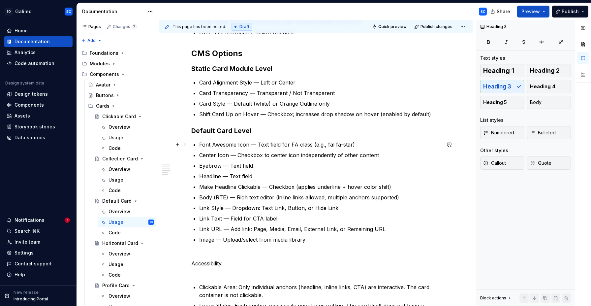
type textarea "*"
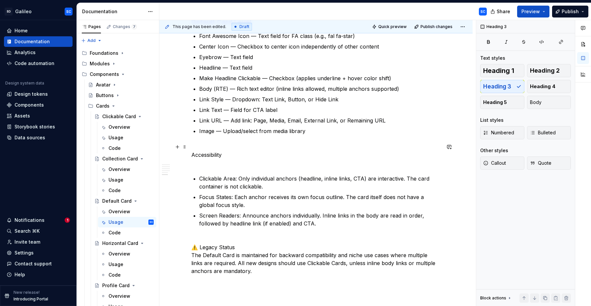
scroll to position [369, 0]
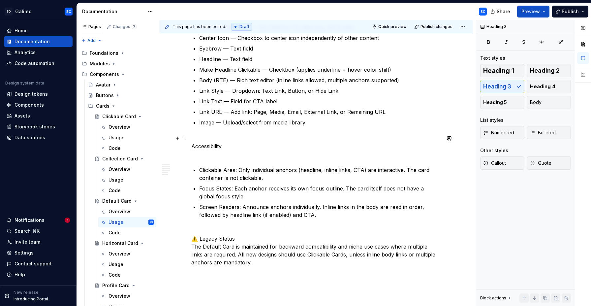
click at [216, 153] on p "Accessibility" at bounding box center [315, 146] width 249 height 24
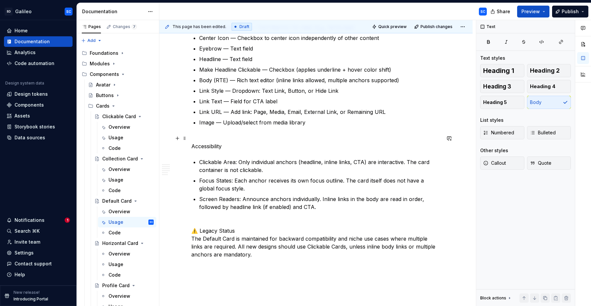
click at [215, 147] on p "Accessibility" at bounding box center [315, 142] width 249 height 16
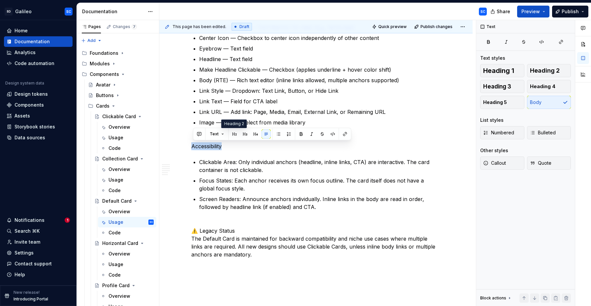
click at [234, 136] on button "button" at bounding box center [234, 133] width 9 height 9
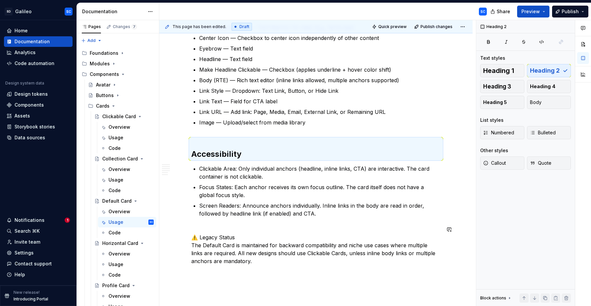
click at [230, 224] on div "When to Use If inline hyperlinks inside the body copy are required. If multiple…" at bounding box center [315, 13] width 249 height 504
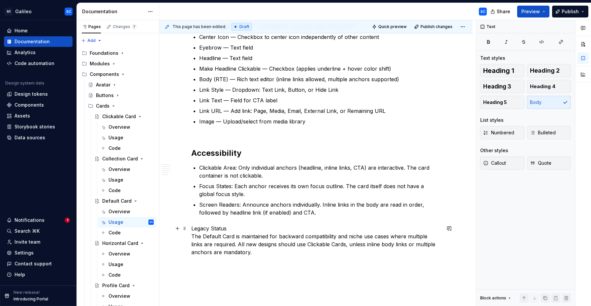
scroll to position [372, 0]
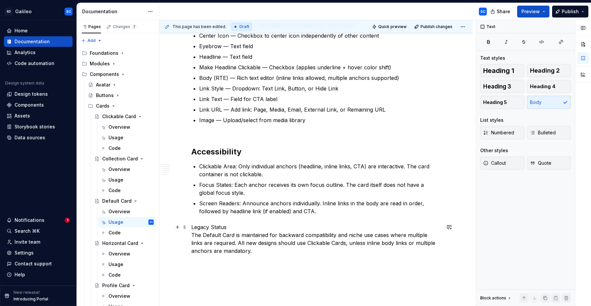
click at [213, 226] on p "Legacy Status The Default Card is maintained for backward compatibility and nic…" at bounding box center [315, 239] width 249 height 32
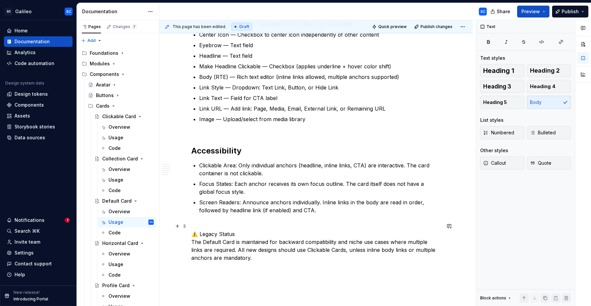
scroll to position [372, 0]
click at [200, 227] on p "⚠️ Legacy Status The Default Card is maintained for backward compatibility and …" at bounding box center [315, 242] width 249 height 40
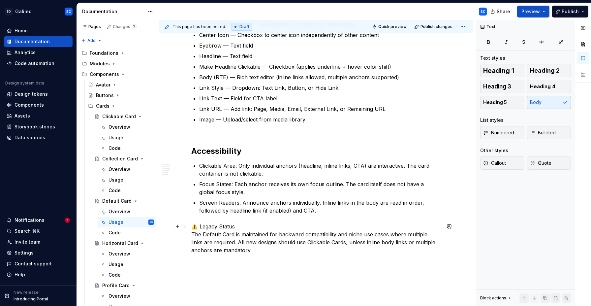
click at [228, 226] on p "⚠️ Legacy Status The Default Card is maintained for backward compatibility and …" at bounding box center [315, 238] width 249 height 32
click at [242, 226] on p "⚠️ Legacy Status The Default Card is maintained for backward compatibility and …" at bounding box center [315, 238] width 249 height 32
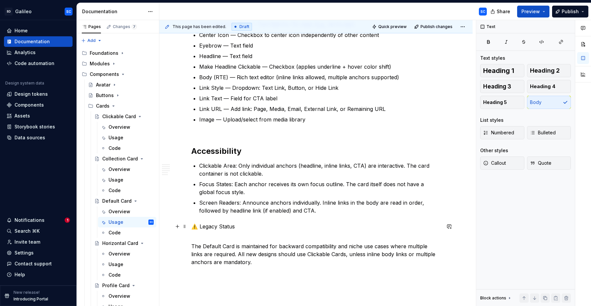
click at [230, 226] on p "⚠️ Legacy Status" at bounding box center [315, 226] width 249 height 8
drag, startPoint x: 230, startPoint y: 226, endPoint x: 194, endPoint y: 226, distance: 35.9
click at [194, 226] on p "⚠️ Legacy Status" at bounding box center [315, 226] width 249 height 8
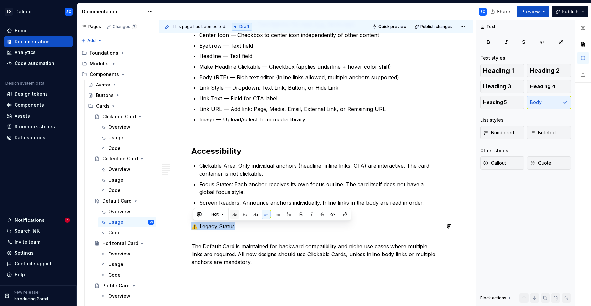
click at [231, 215] on button "button" at bounding box center [234, 213] width 9 height 9
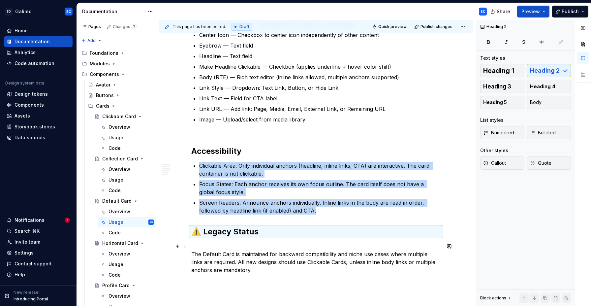
click at [220, 244] on p "The Default Card is maintained for backward compatibility and niche use cases w…" at bounding box center [315, 258] width 249 height 32
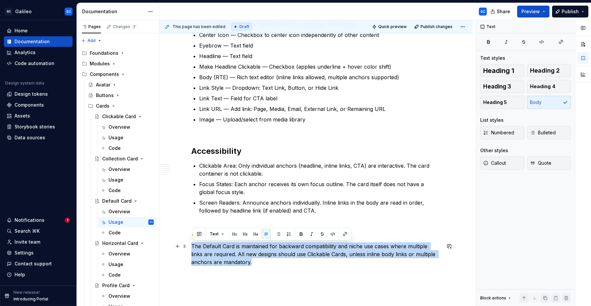
drag, startPoint x: 260, startPoint y: 263, endPoint x: 194, endPoint y: 246, distance: 68.1
click at [194, 246] on p "The Default Card is maintained for backward compatibility and niche use cases w…" at bounding box center [315, 254] width 249 height 24
click at [501, 158] on button "Callout" at bounding box center [502, 162] width 44 height 13
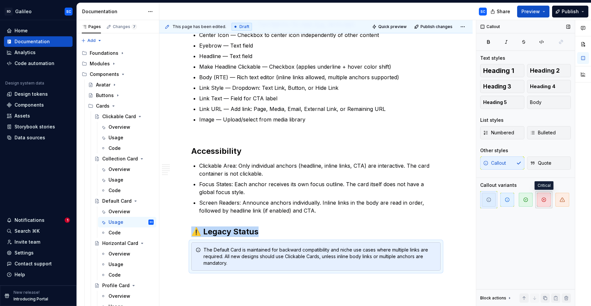
click at [548, 198] on span "button" at bounding box center [544, 200] width 14 height 14
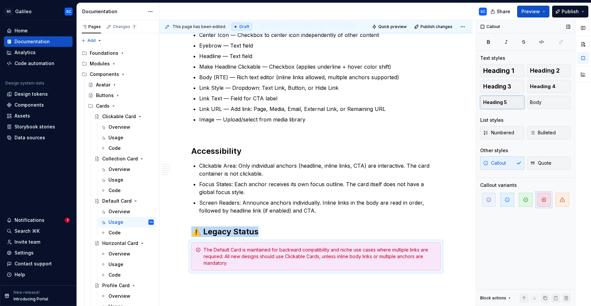
click at [501, 102] on span "Heading 5" at bounding box center [495, 102] width 24 height 7
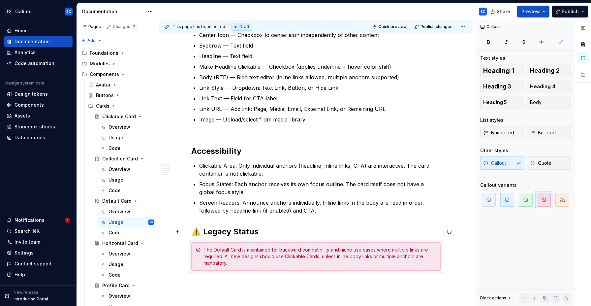
click at [295, 229] on h2 "⚠️ Legacy Status" at bounding box center [315, 231] width 249 height 11
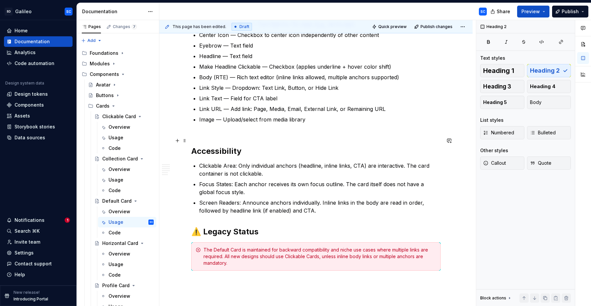
click at [243, 138] on h2 "Accessibility" at bounding box center [315, 145] width 249 height 21
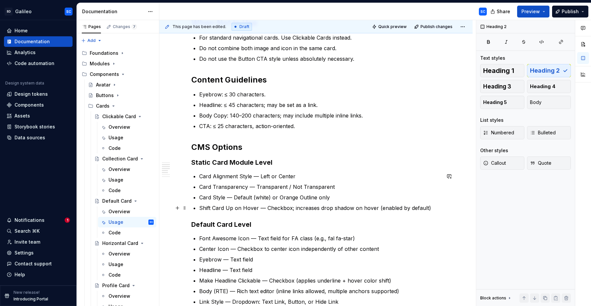
scroll to position [160, 0]
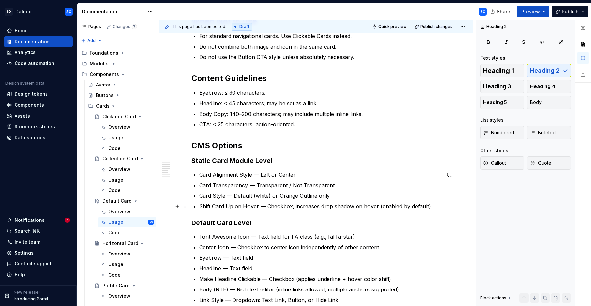
click at [440, 206] on p "Shift Card Up on Hover — Checkbox; increases drop shadow on hover (enabled by d…" at bounding box center [319, 206] width 241 height 8
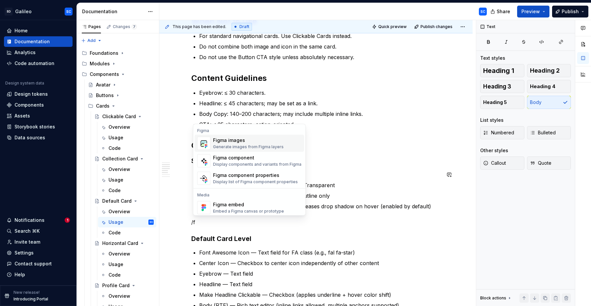
click at [232, 140] on div "Figma images" at bounding box center [248, 140] width 71 height 7
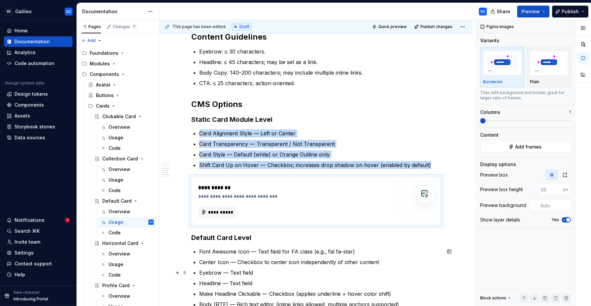
scroll to position [320, 0]
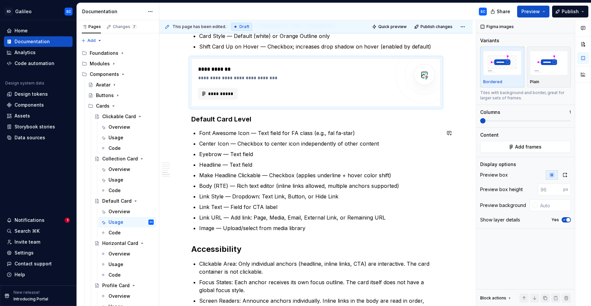
click at [224, 236] on div "**********" at bounding box center [315, 89] width 249 height 558
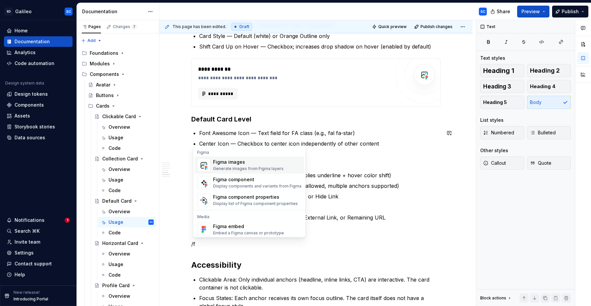
click at [238, 161] on div "Figma images" at bounding box center [248, 162] width 71 height 7
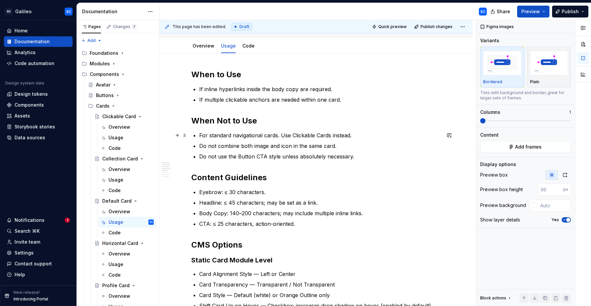
scroll to position [27, 0]
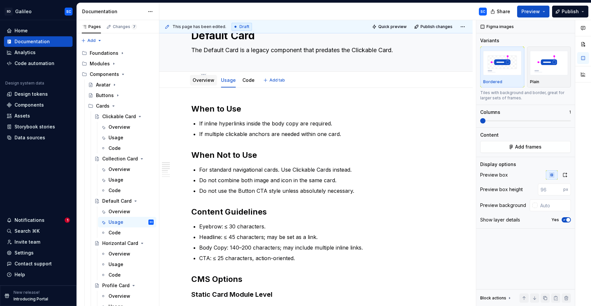
click at [209, 81] on link "Overview" at bounding box center [204, 80] width 22 height 6
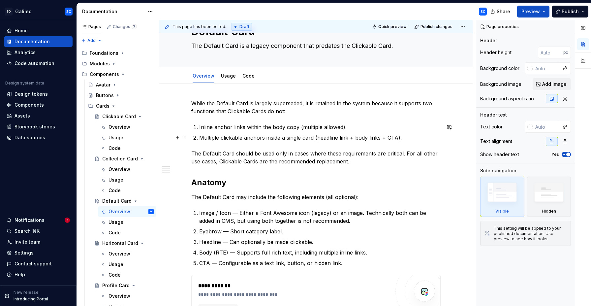
scroll to position [40, 0]
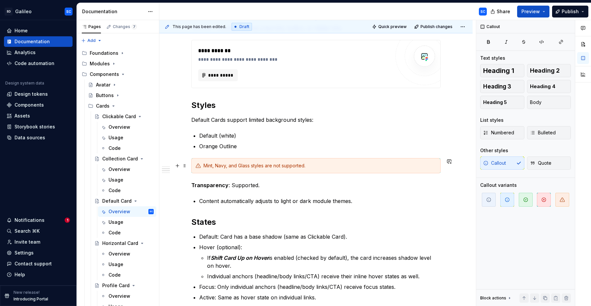
scroll to position [268, 0]
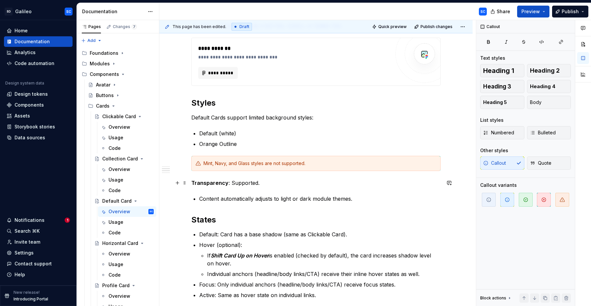
type textarea "*"
click at [374, 200] on p "Content automatically adjusts to light or dark module themes." at bounding box center [319, 199] width 241 height 8
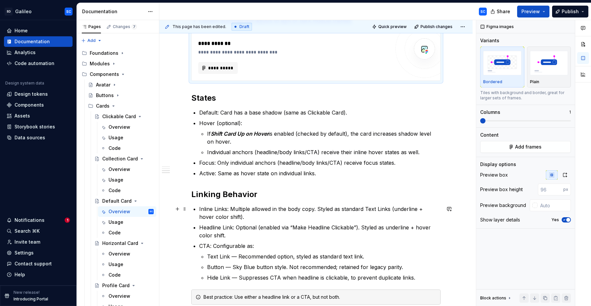
scroll to position [446, 0]
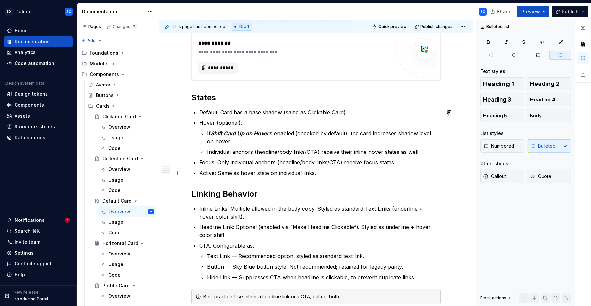
click at [343, 175] on p "Active: Same as hover state on individual links." at bounding box center [319, 173] width 241 height 8
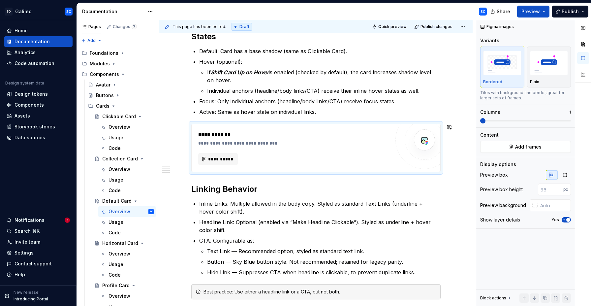
scroll to position [612, 0]
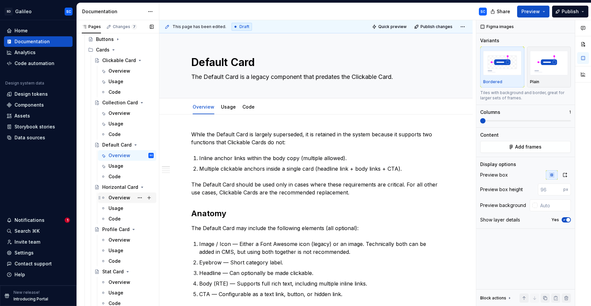
scroll to position [88, 0]
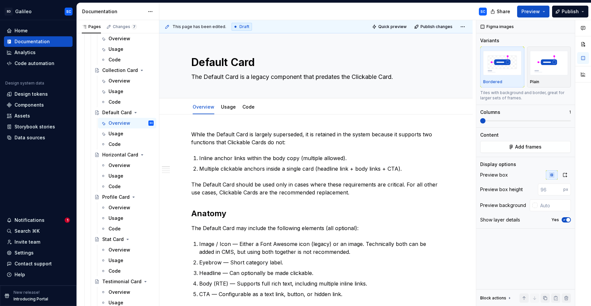
type textarea "*"
